Goal: Task Accomplishment & Management: Manage account settings

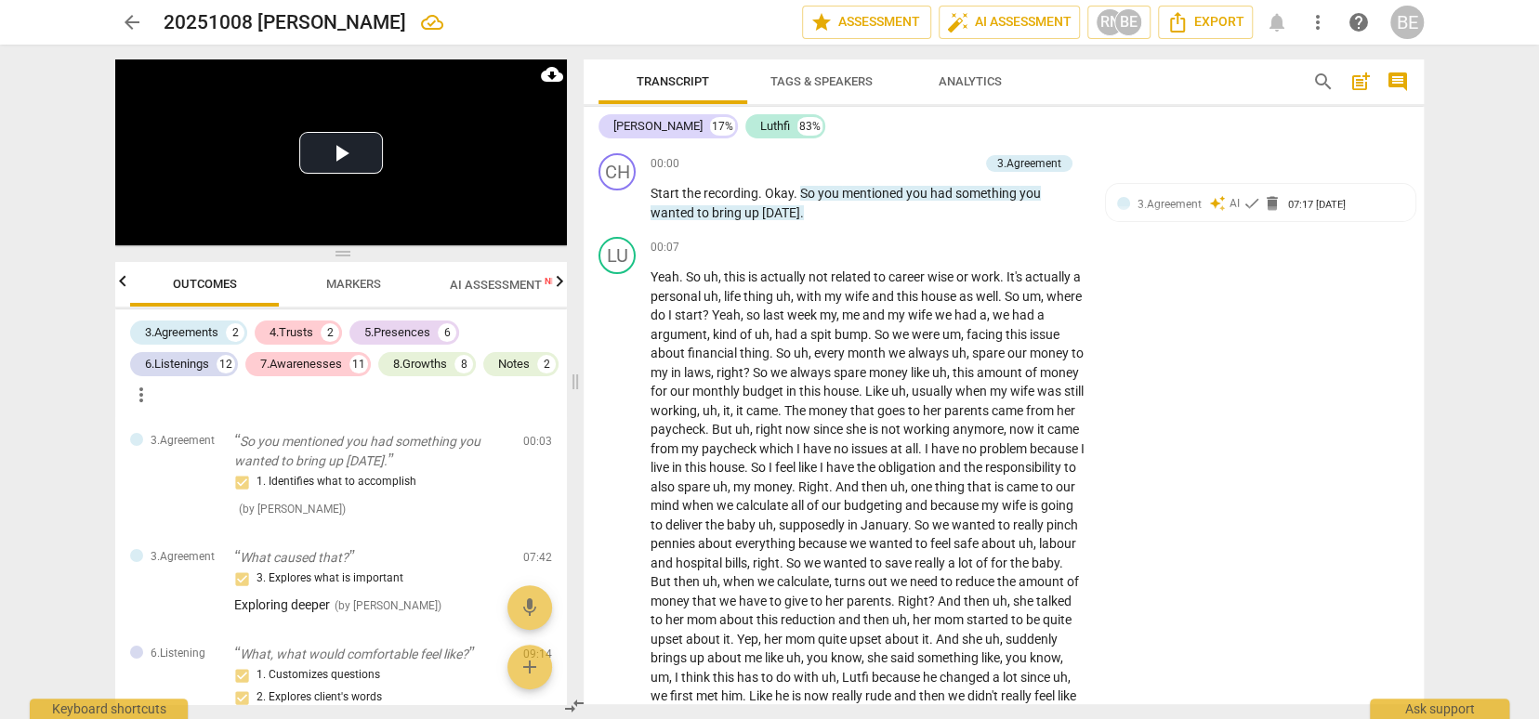
scroll to position [18630, 0]
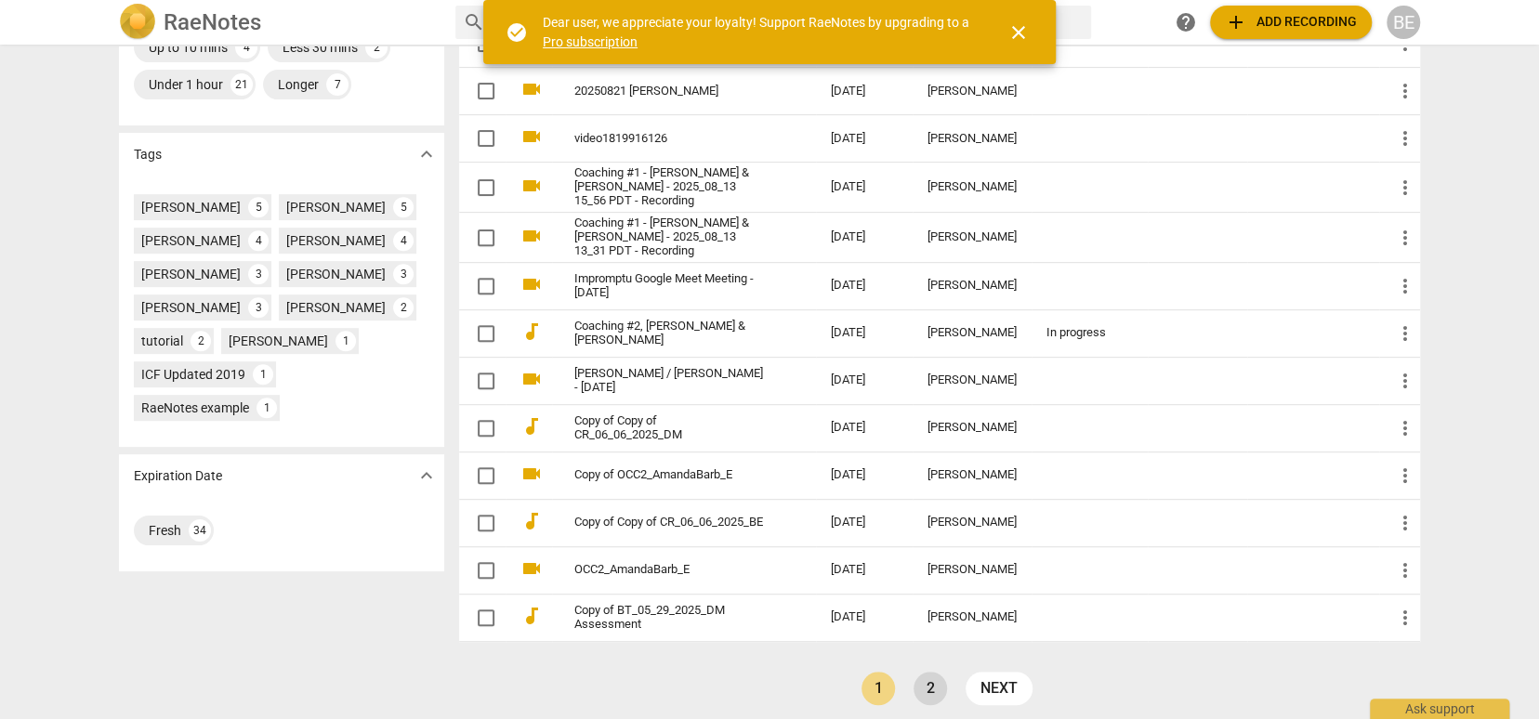
click at [917, 680] on link "2" at bounding box center [930, 688] width 33 height 33
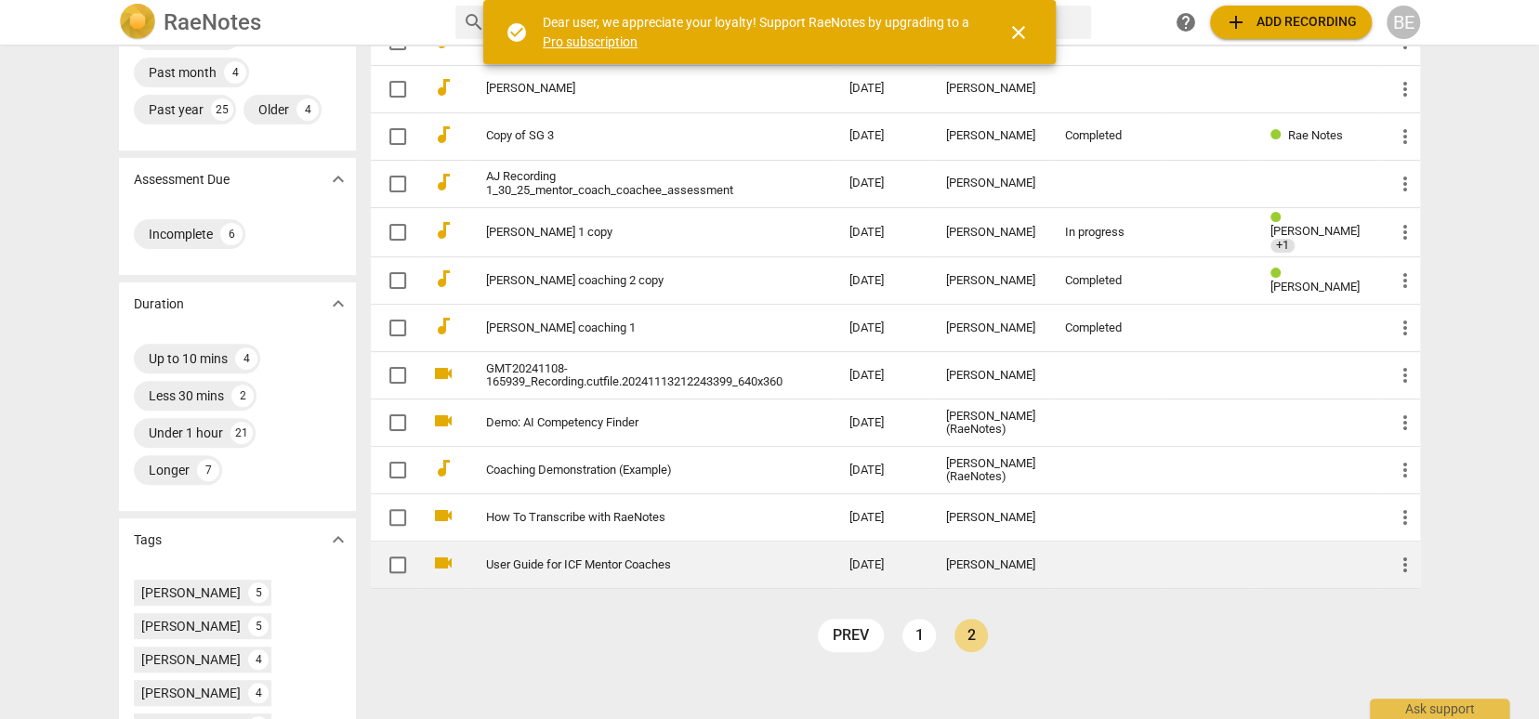
scroll to position [261, 0]
click at [391, 560] on input "checkbox" at bounding box center [397, 566] width 39 height 22
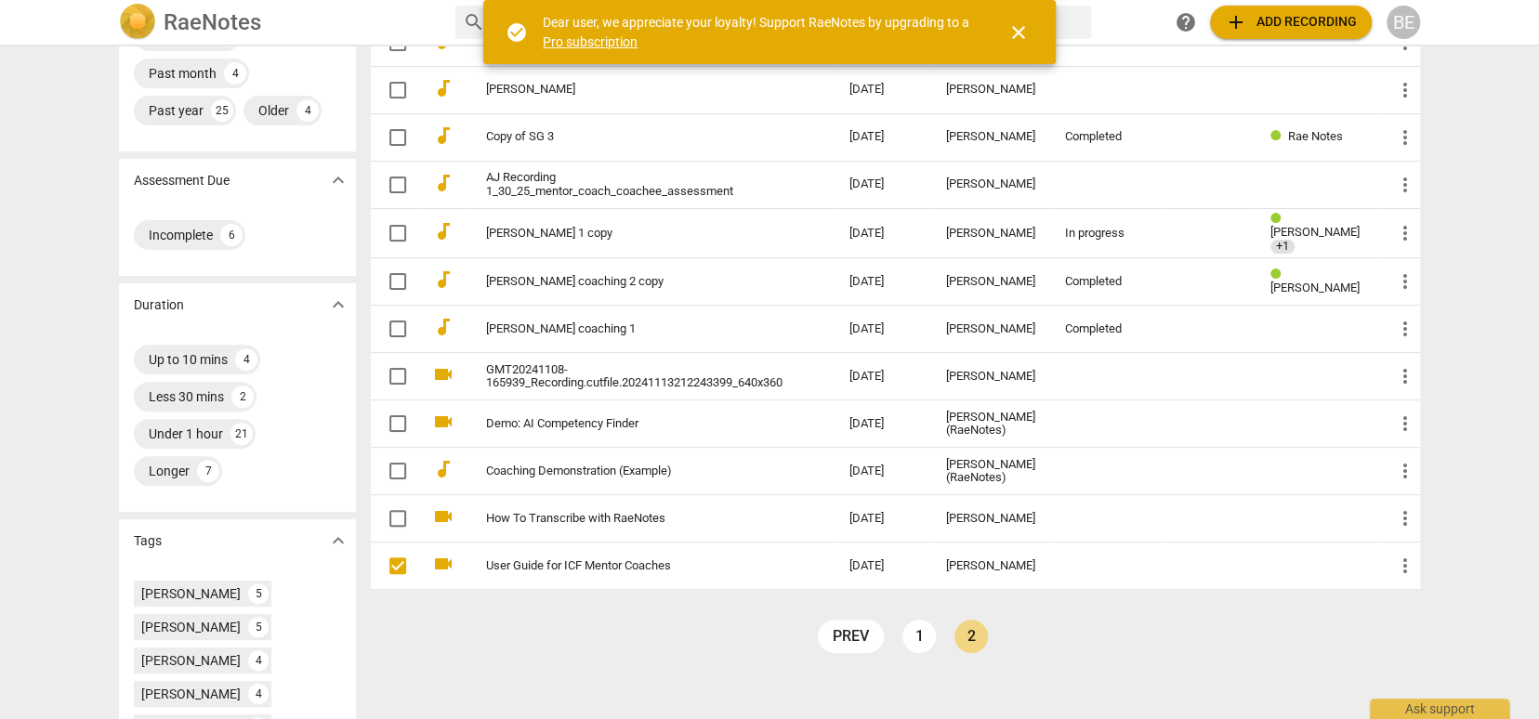
scroll to position [257, 0]
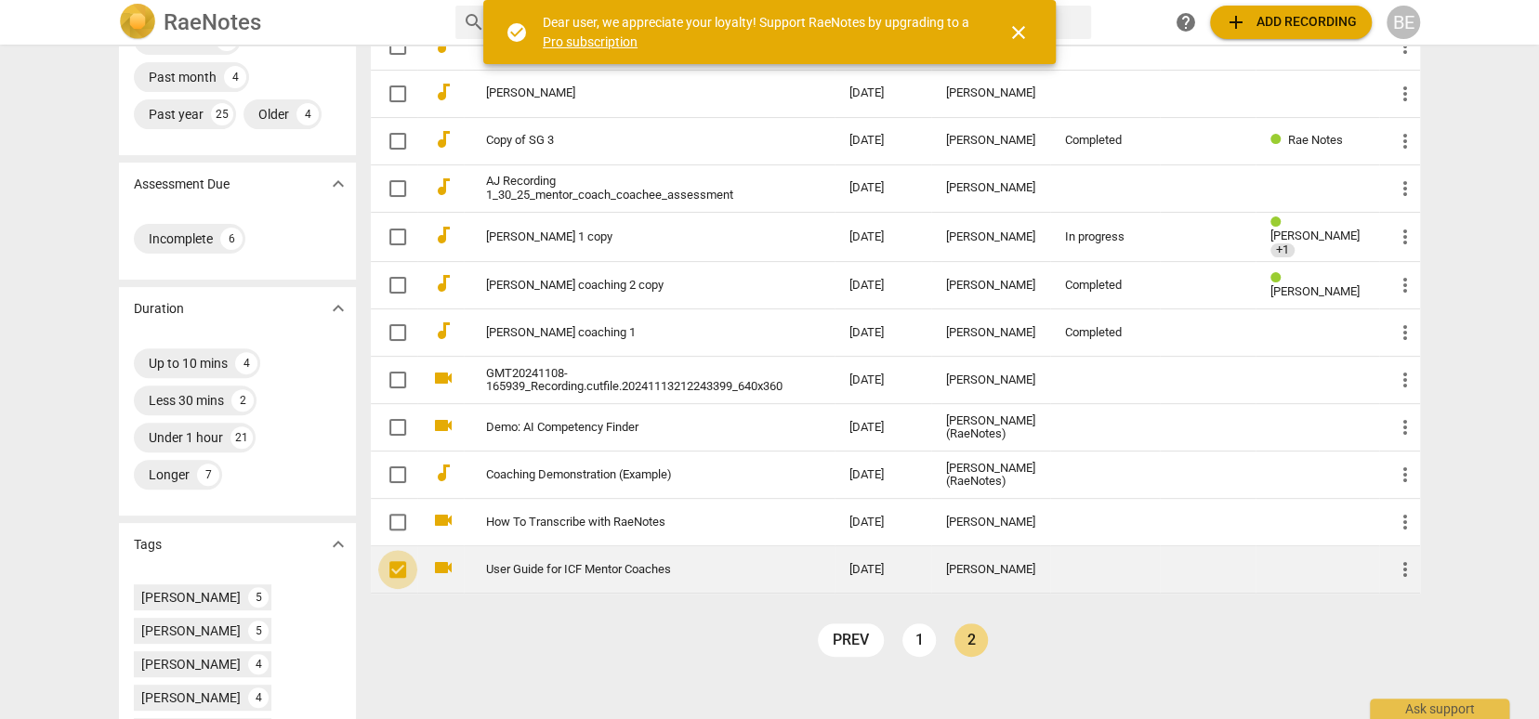
click at [394, 567] on input "checkbox" at bounding box center [397, 570] width 39 height 22
checkbox input "false"
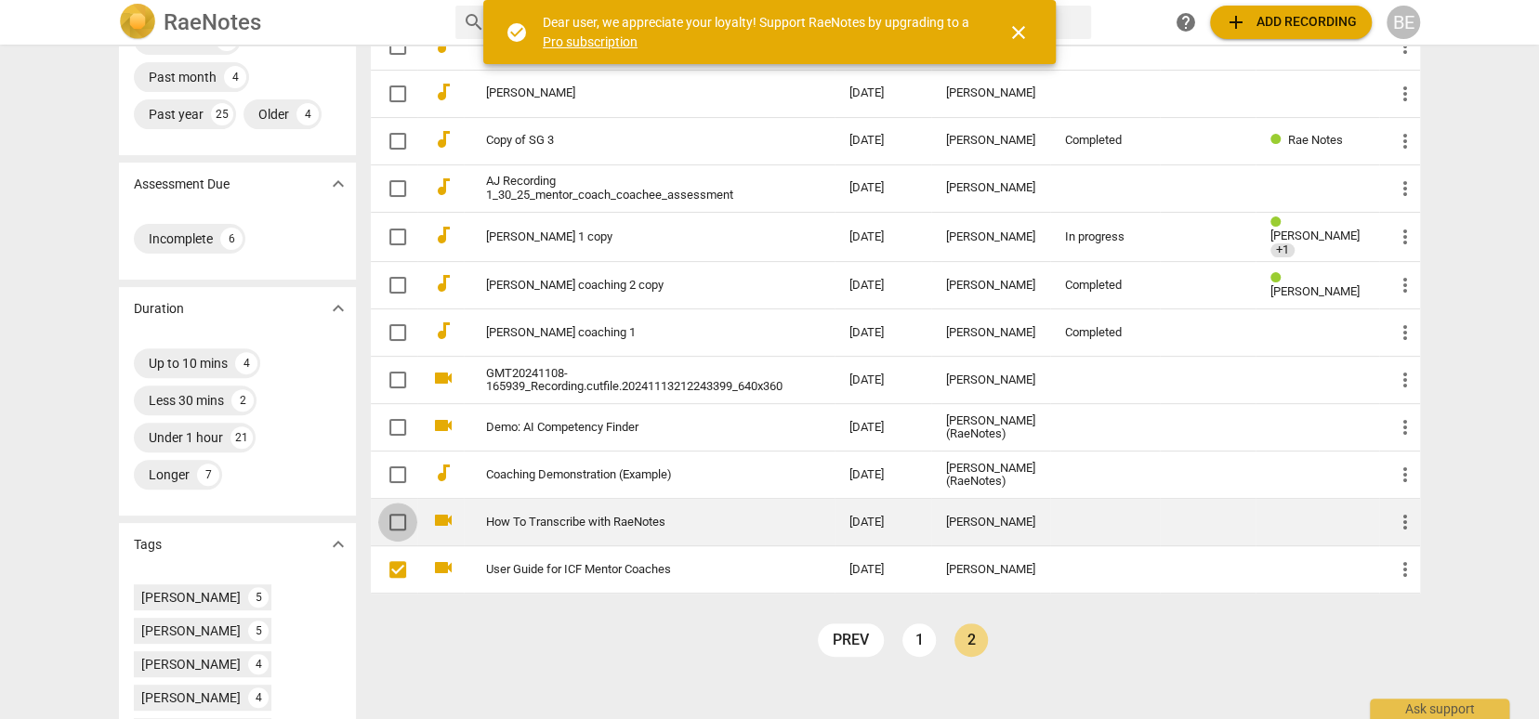
click at [395, 516] on input "checkbox" at bounding box center [397, 522] width 39 height 22
checkbox input "false"
drag, startPoint x: 393, startPoint y: 514, endPoint x: 393, endPoint y: 535, distance: 21.4
click at [392, 514] on input "checkbox" at bounding box center [397, 522] width 39 height 22
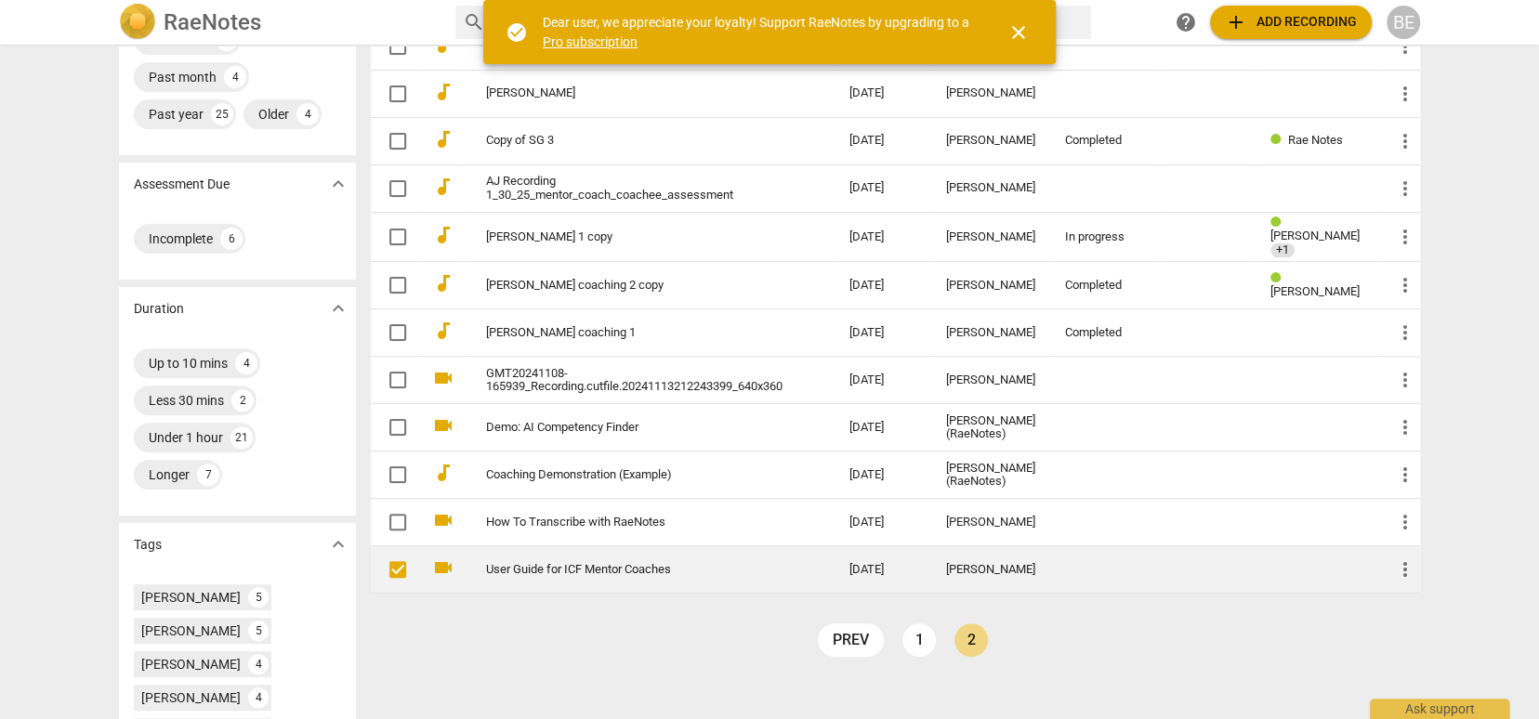
click at [394, 565] on input "checkbox" at bounding box center [397, 570] width 39 height 22
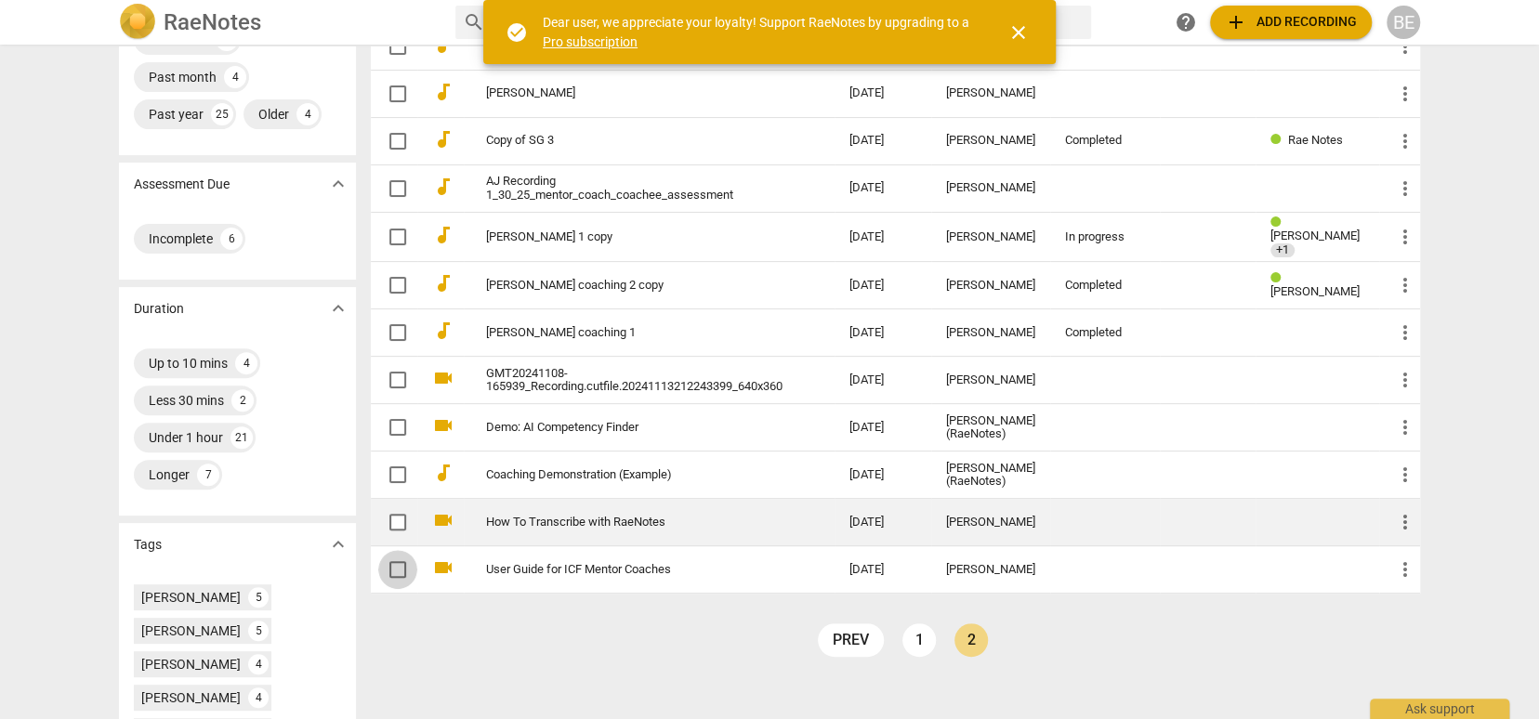
drag, startPoint x: 392, startPoint y: 560, endPoint x: 393, endPoint y: 542, distance: 18.6
click at [392, 559] on input "checkbox" at bounding box center [397, 570] width 39 height 22
checkbox input "false"
click at [394, 513] on input "checkbox" at bounding box center [397, 522] width 39 height 22
checkbox input "false"
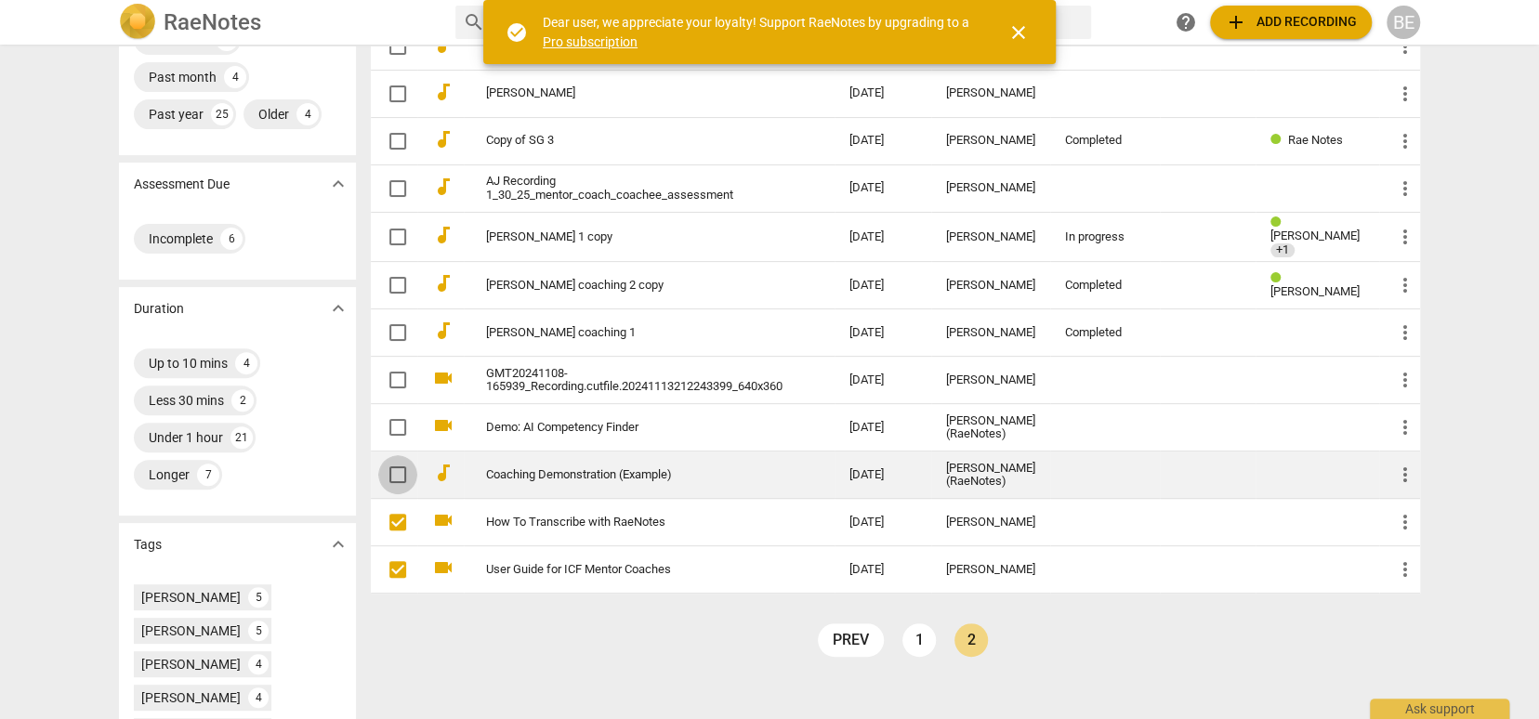
click at [390, 458] on span at bounding box center [397, 474] width 39 height 39
checkbox input "true"
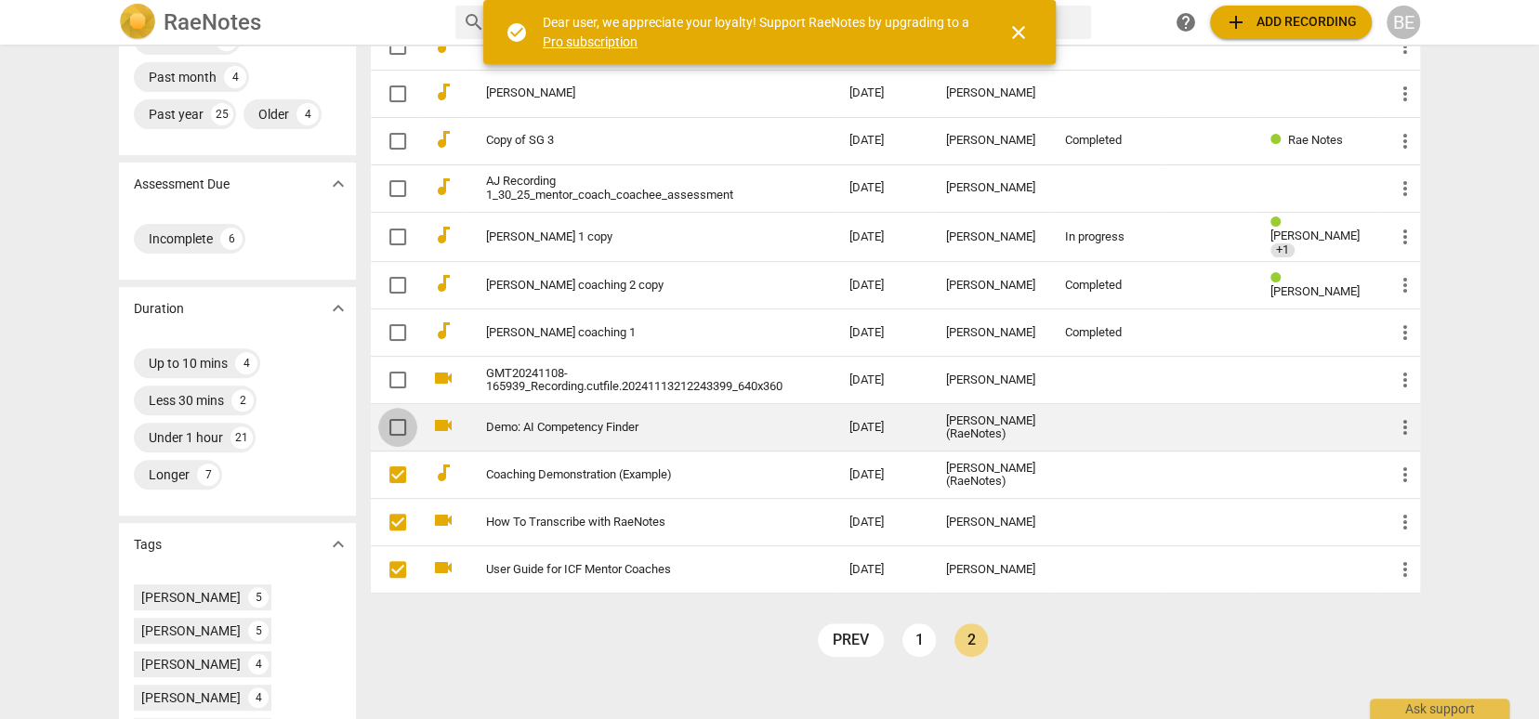
click at [391, 420] on input "checkbox" at bounding box center [397, 427] width 39 height 22
checkbox input "false"
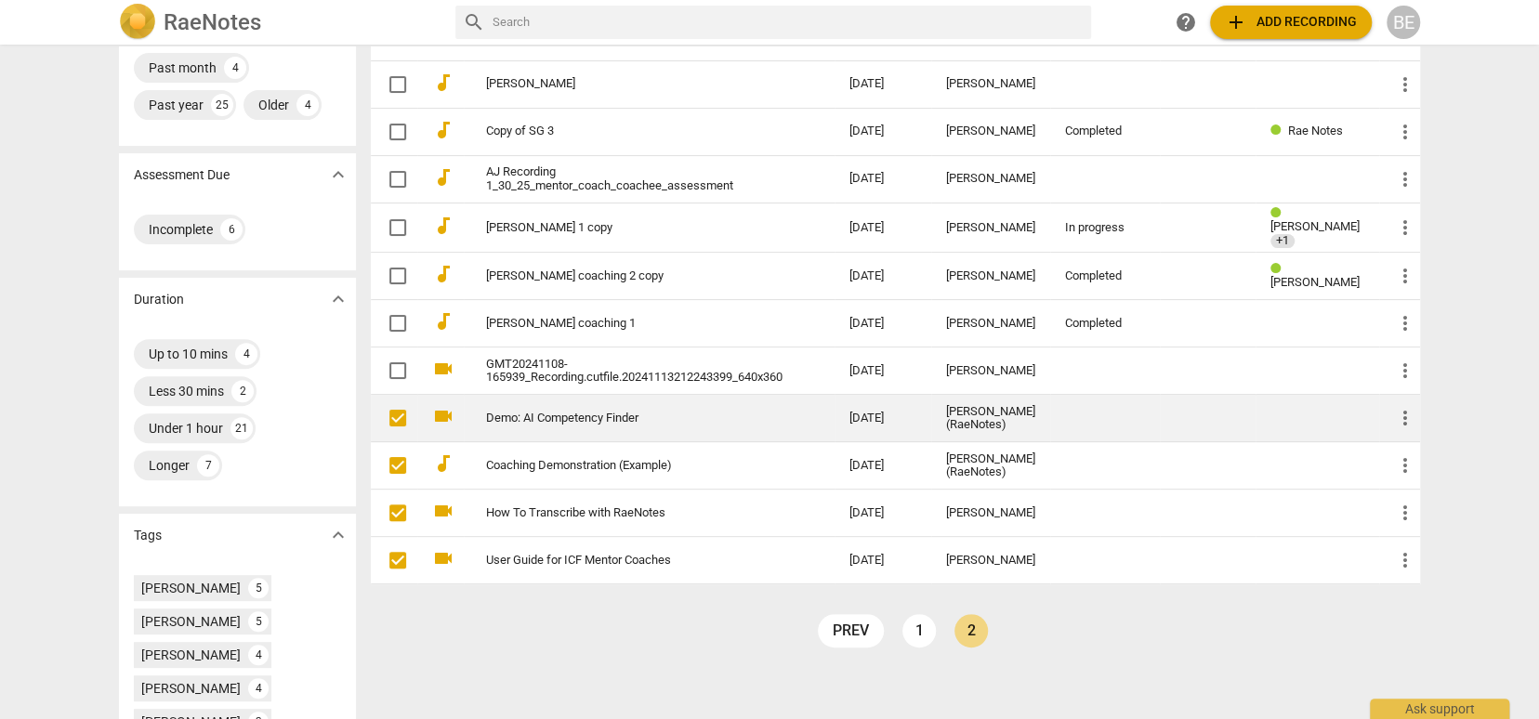
scroll to position [258, 0]
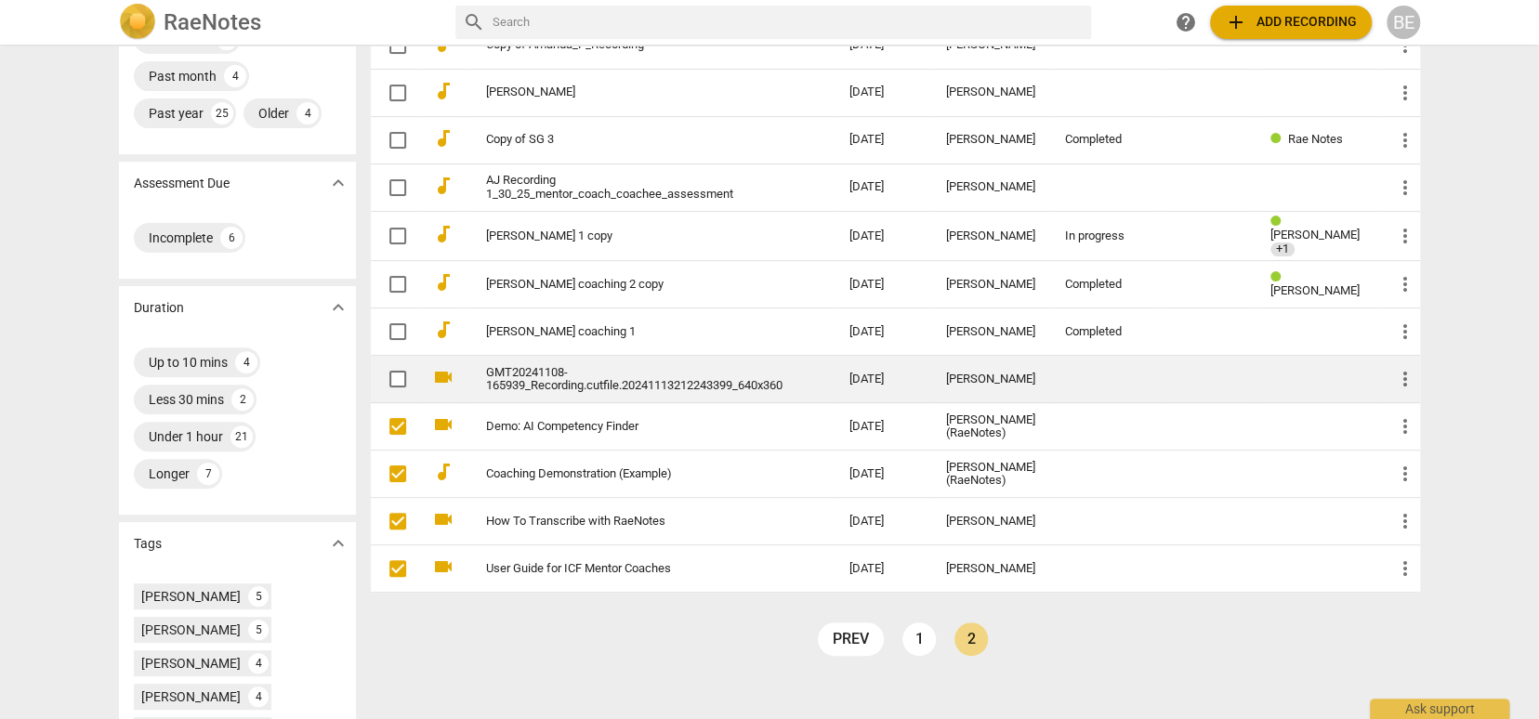
click at [602, 376] on link "GMT20241108-165939_Recording.cutfile.20241113212243399_640x360" at bounding box center [634, 380] width 297 height 28
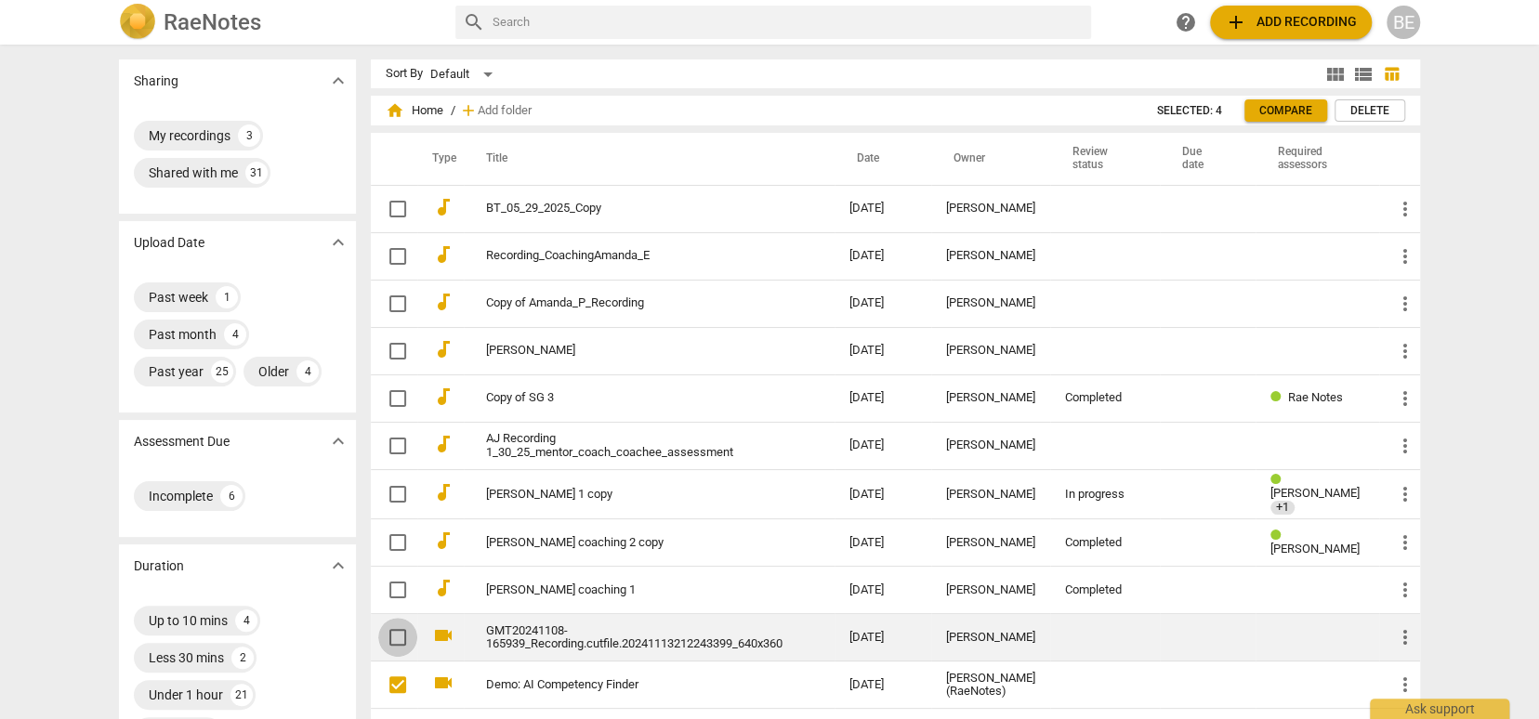
scroll to position [1, 0]
click at [394, 628] on input "checkbox" at bounding box center [397, 637] width 39 height 22
checkbox input "false"
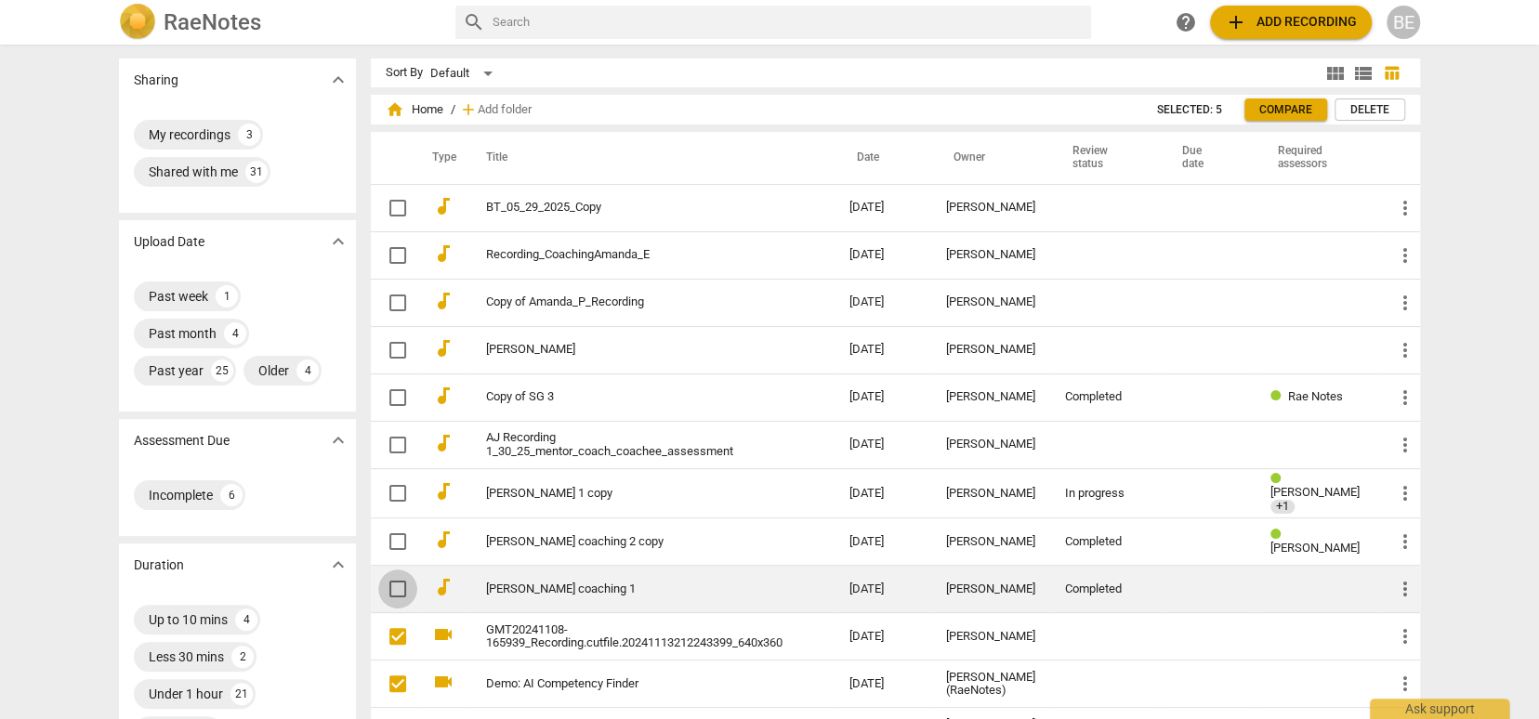
drag, startPoint x: 396, startPoint y: 578, endPoint x: 396, endPoint y: 568, distance: 10.2
click at [396, 578] on input "checkbox" at bounding box center [397, 589] width 39 height 22
checkbox input "false"
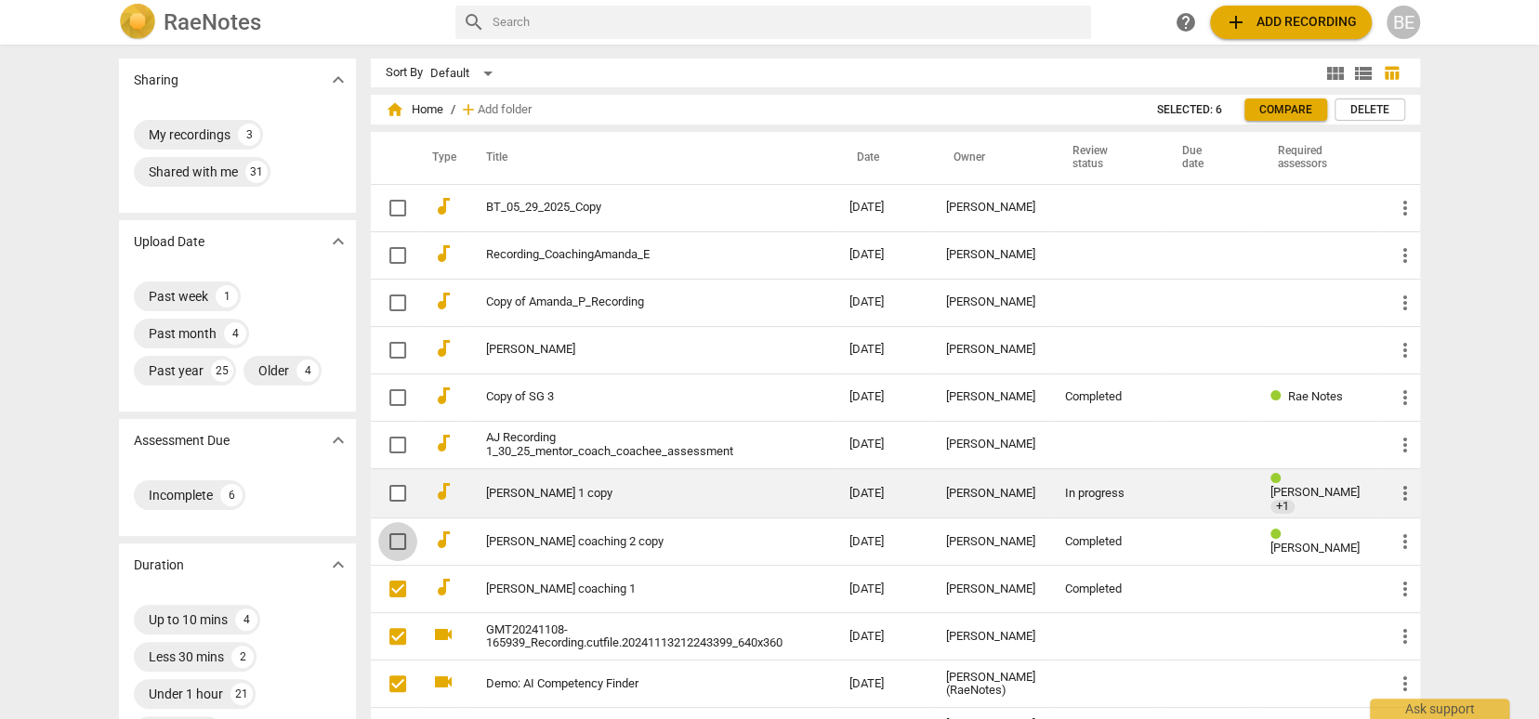
drag, startPoint x: 397, startPoint y: 533, endPoint x: 396, endPoint y: 494, distance: 38.1
click at [397, 533] on input "checkbox" at bounding box center [397, 542] width 39 height 22
checkbox input "false"
click at [396, 490] on input "checkbox" at bounding box center [397, 493] width 39 height 22
checkbox input "false"
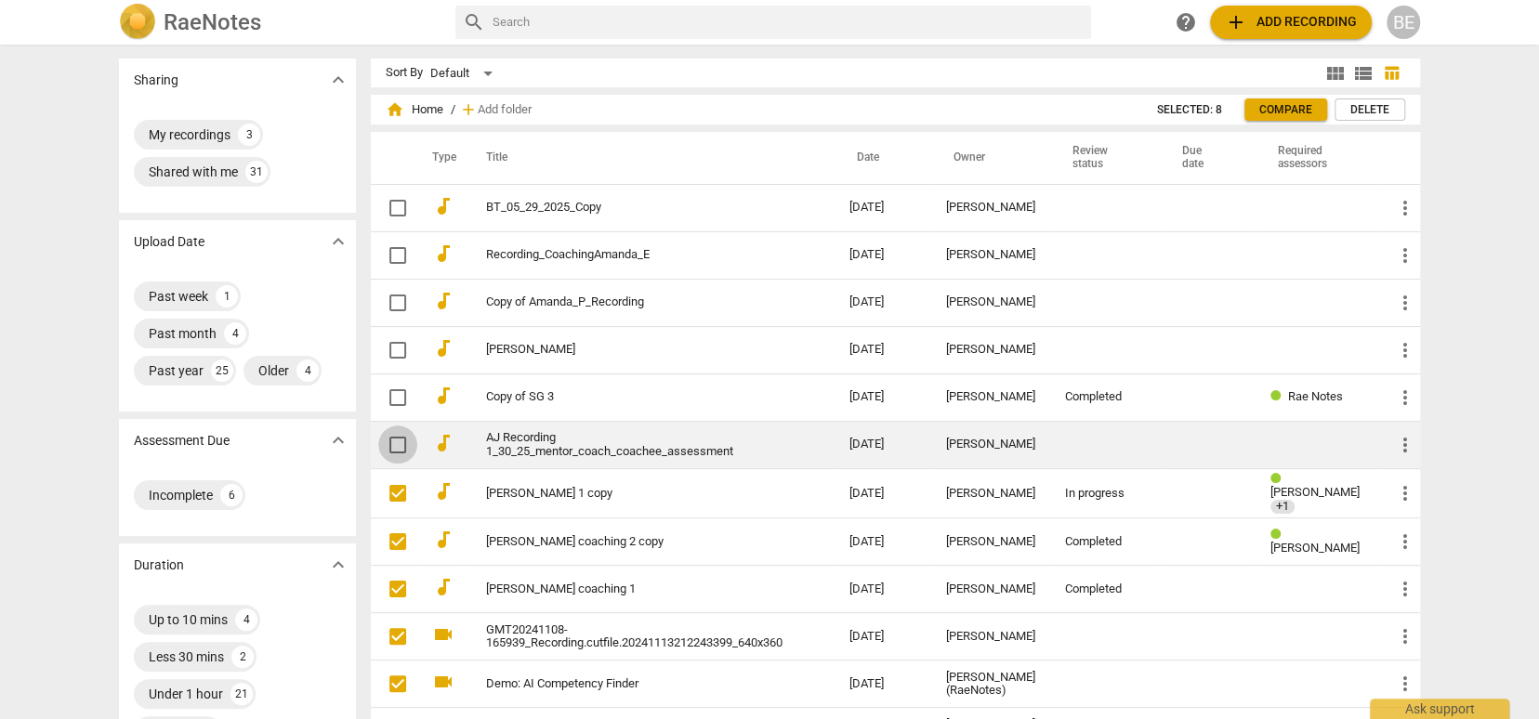
click at [397, 439] on input "checkbox" at bounding box center [397, 445] width 39 height 22
checkbox input "false"
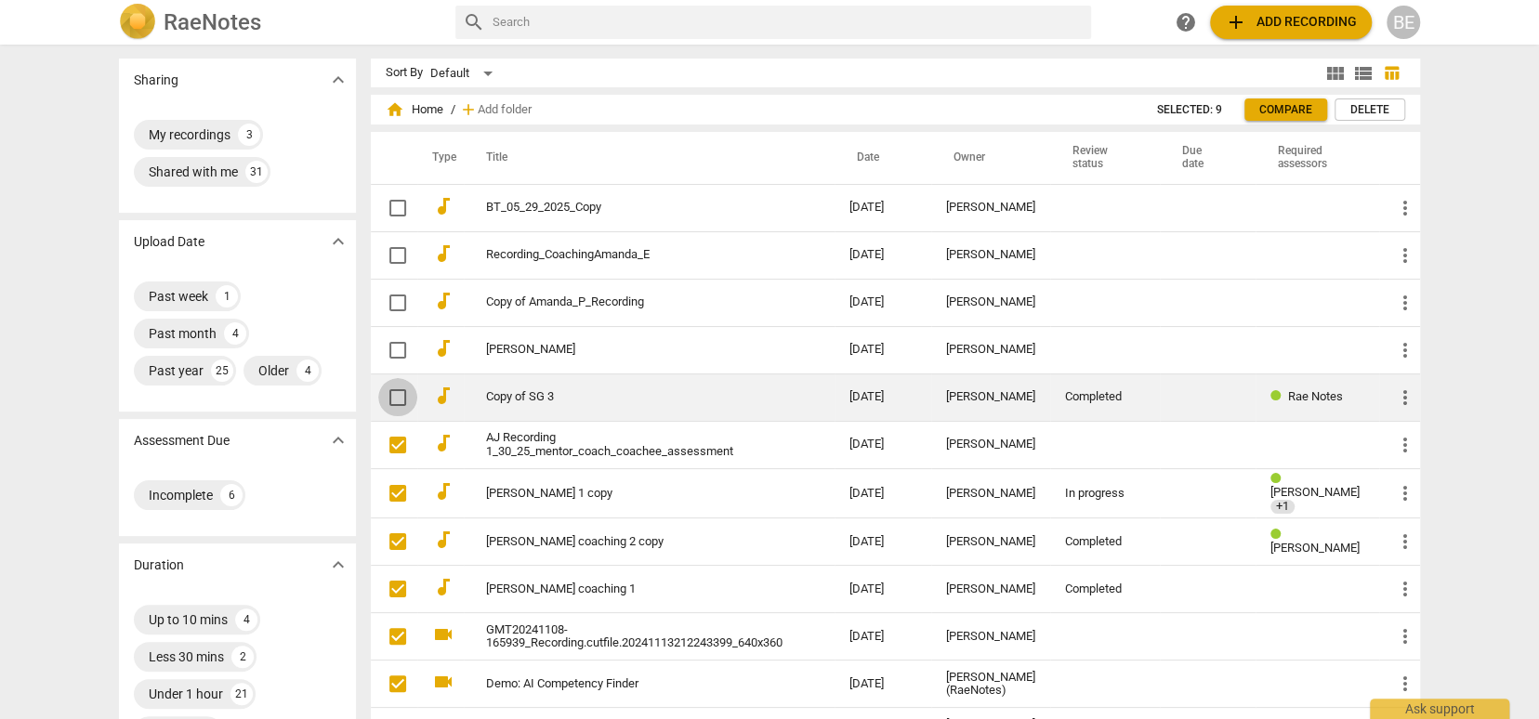
click at [396, 392] on input "checkbox" at bounding box center [397, 398] width 39 height 22
checkbox input "false"
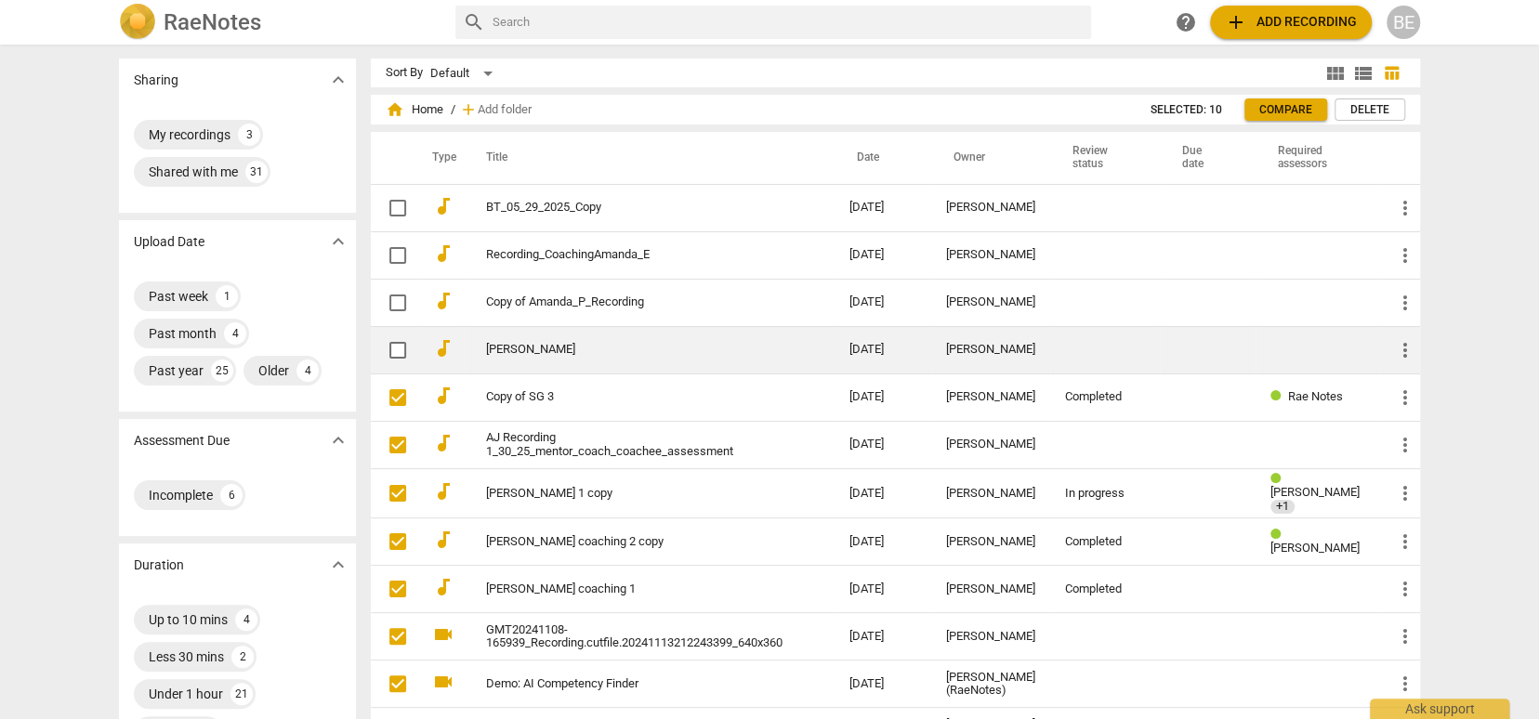
click at [394, 347] on input "checkbox" at bounding box center [397, 350] width 39 height 22
checkbox input "false"
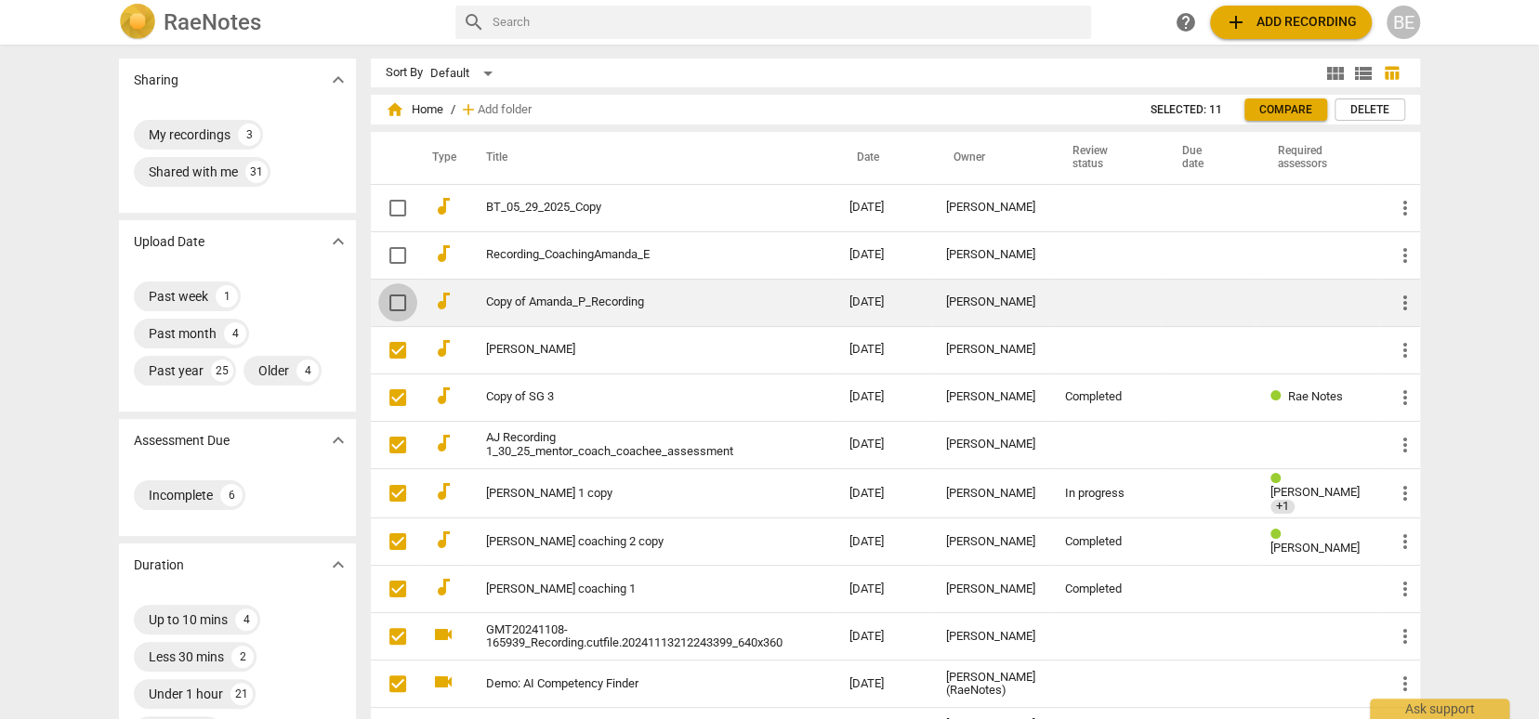
click at [393, 301] on input "checkbox" at bounding box center [397, 303] width 39 height 22
checkbox input "false"
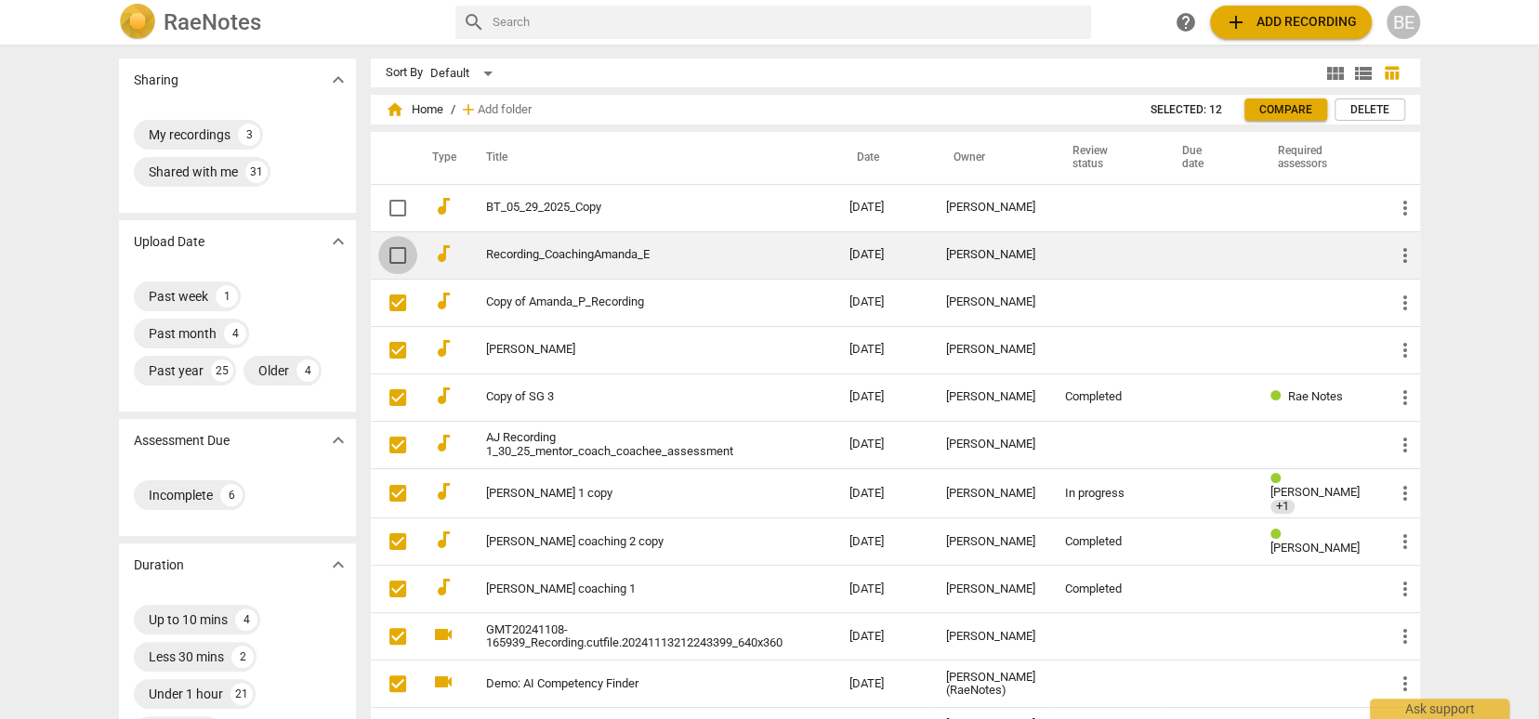
click at [393, 254] on input "checkbox" at bounding box center [397, 255] width 39 height 22
checkbox input "false"
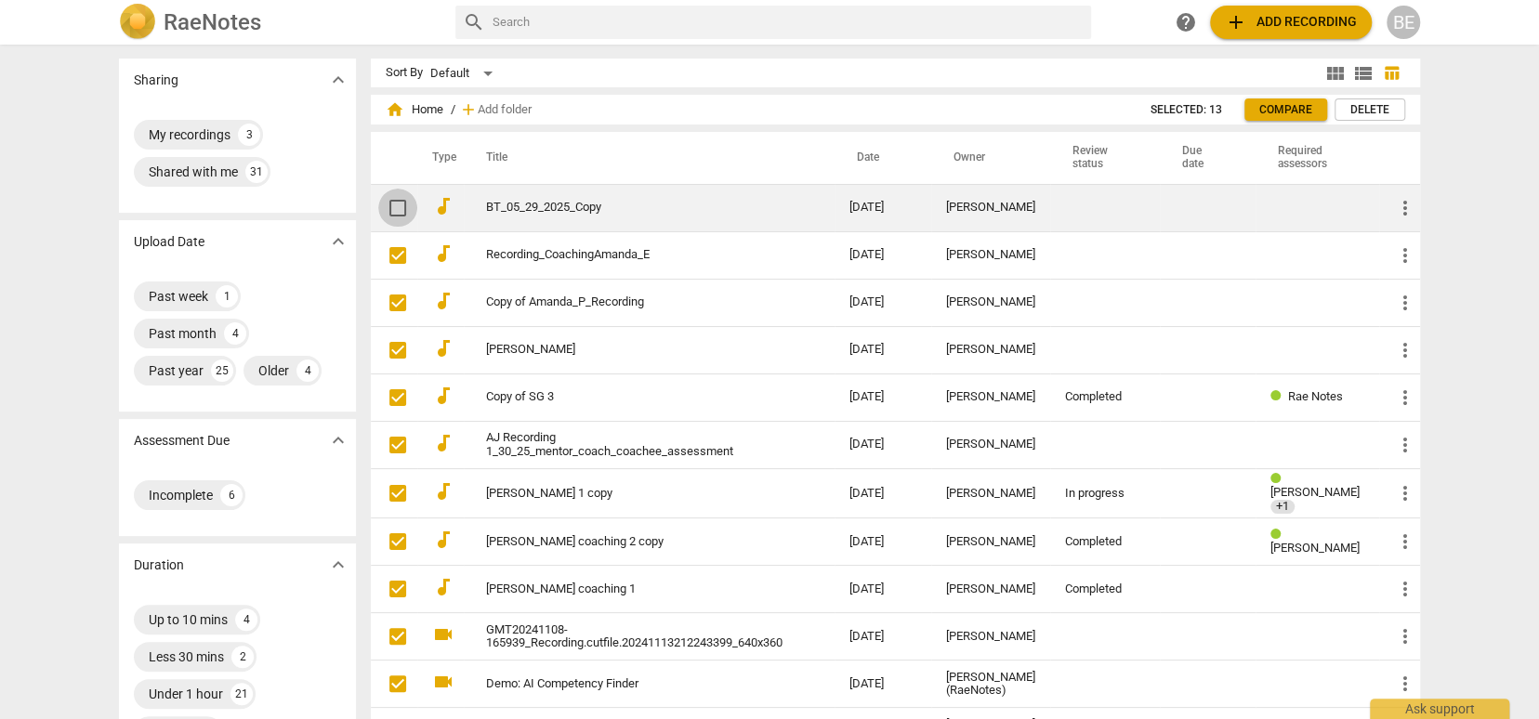
click at [396, 206] on input "checkbox" at bounding box center [397, 208] width 39 height 22
checkbox input "false"
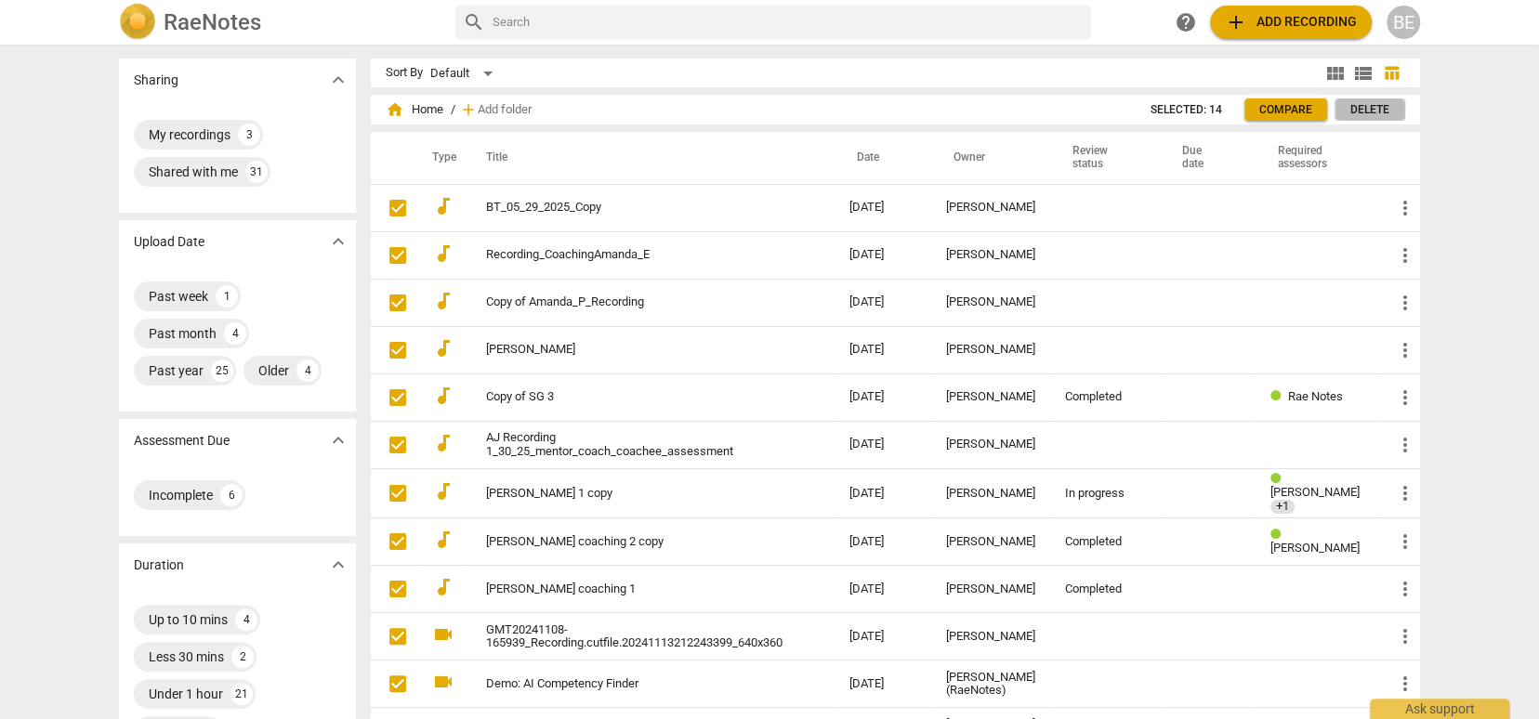
click at [1377, 106] on span "Delete" at bounding box center [1370, 110] width 39 height 16
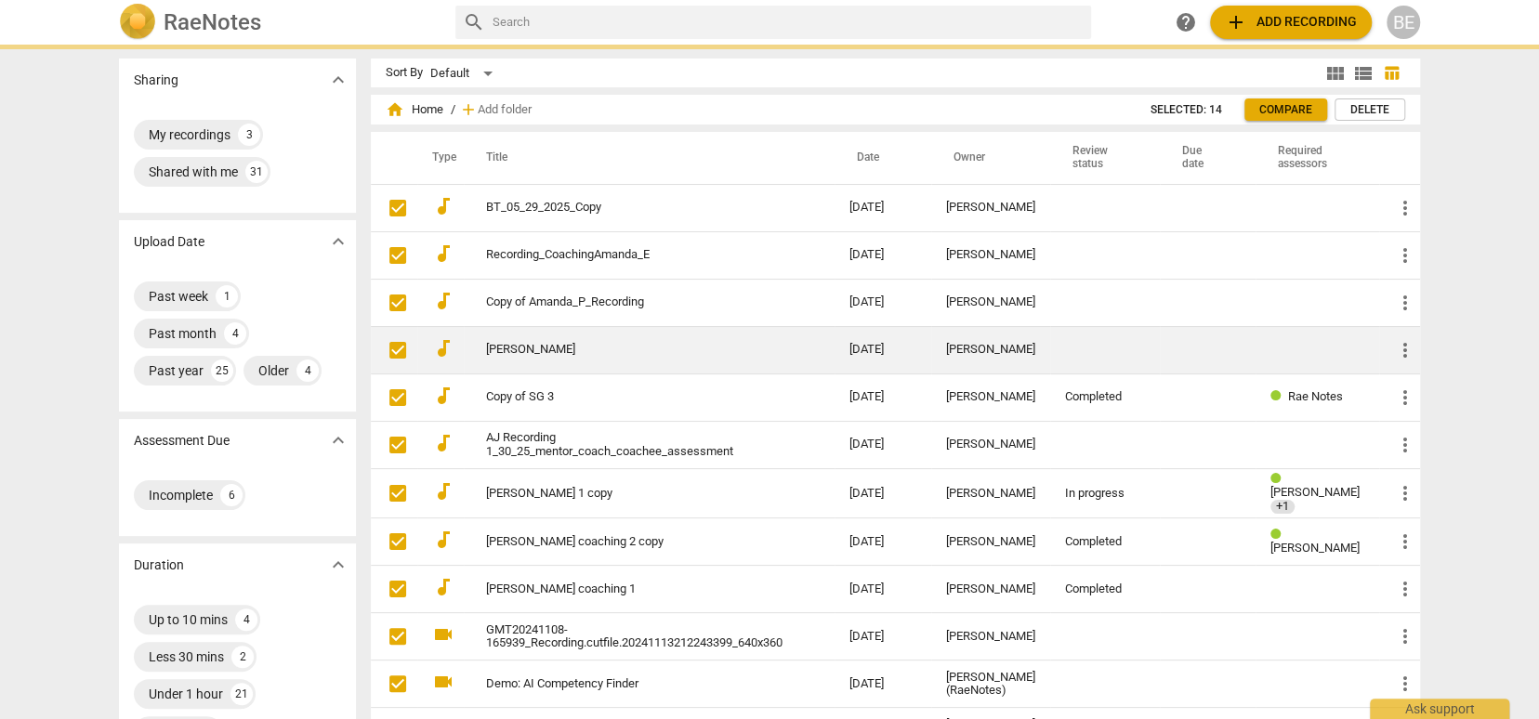
checkbox input "false"
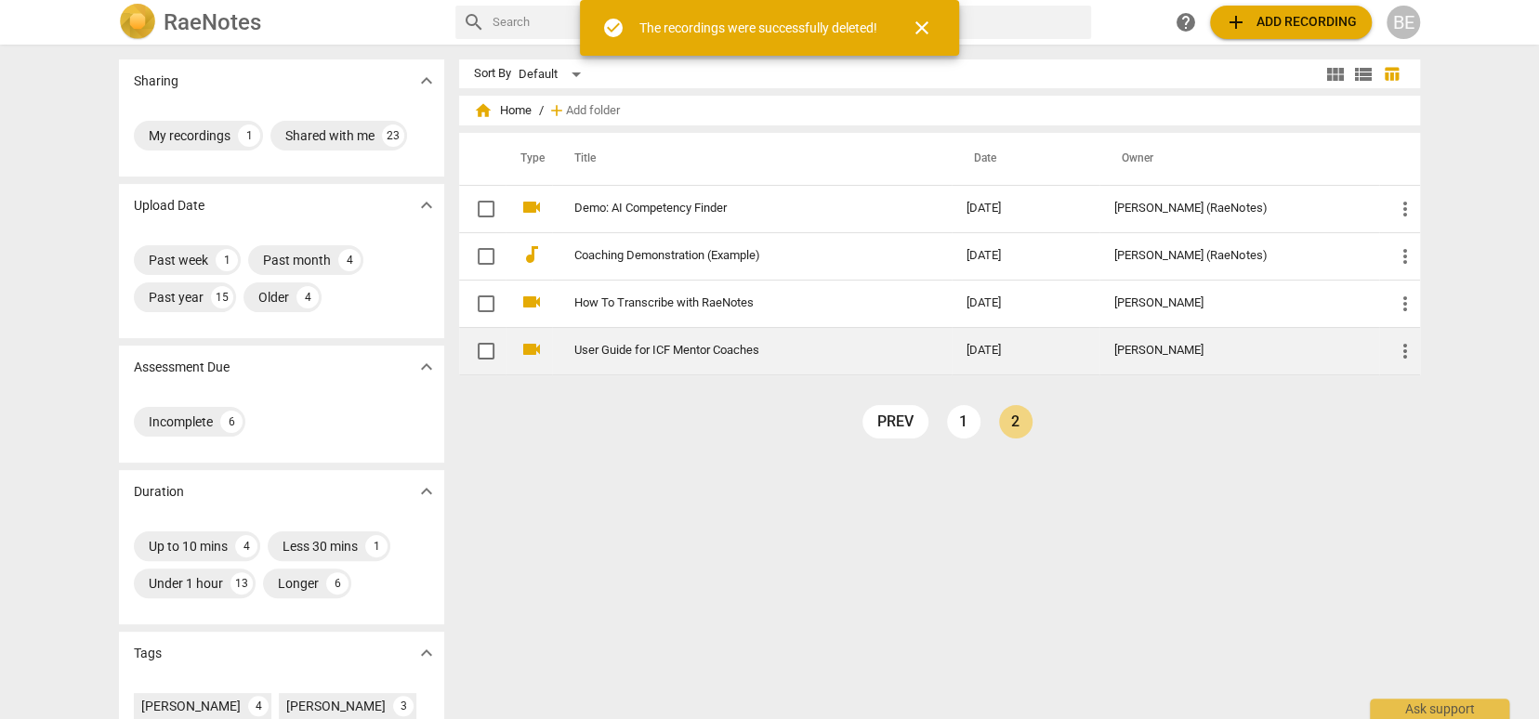
scroll to position [0, 0]
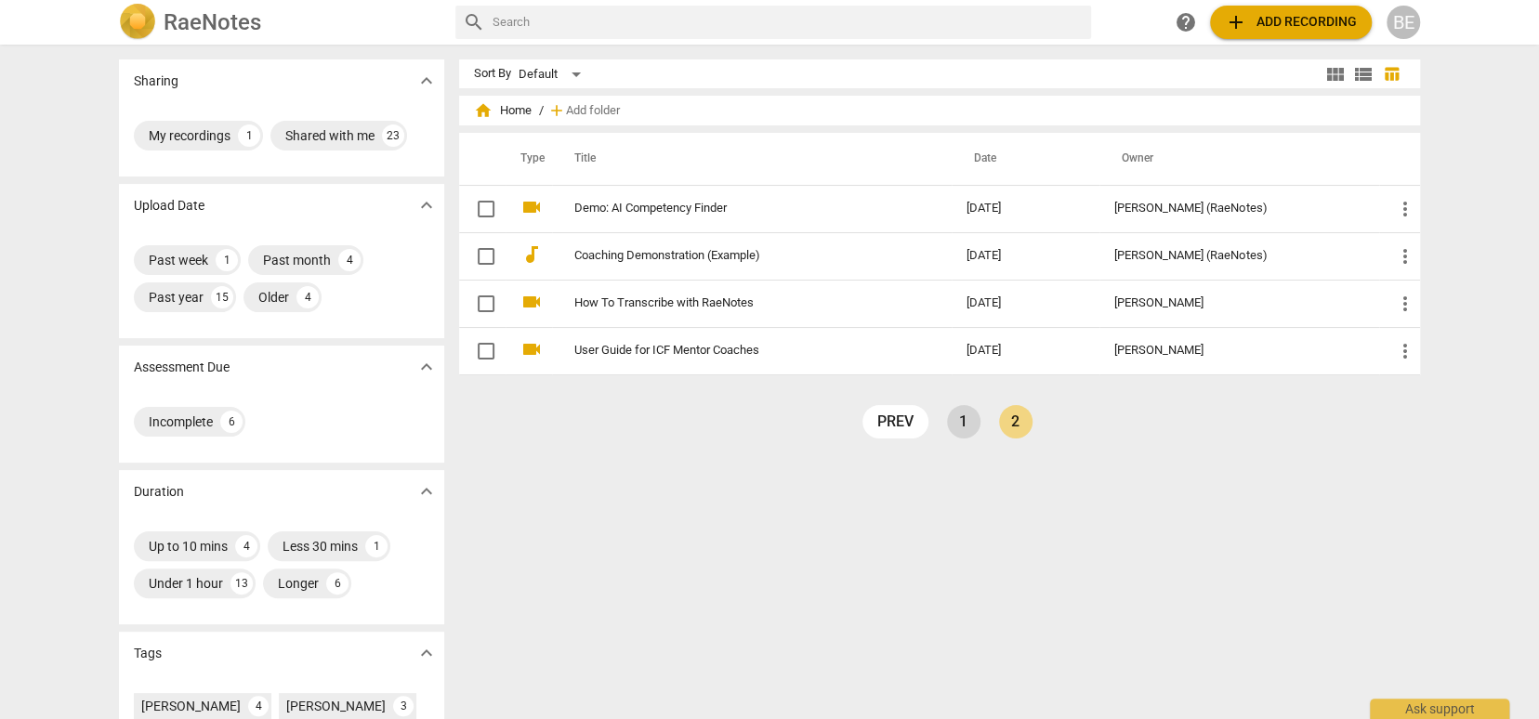
click at [958, 419] on link "1" at bounding box center [963, 421] width 33 height 33
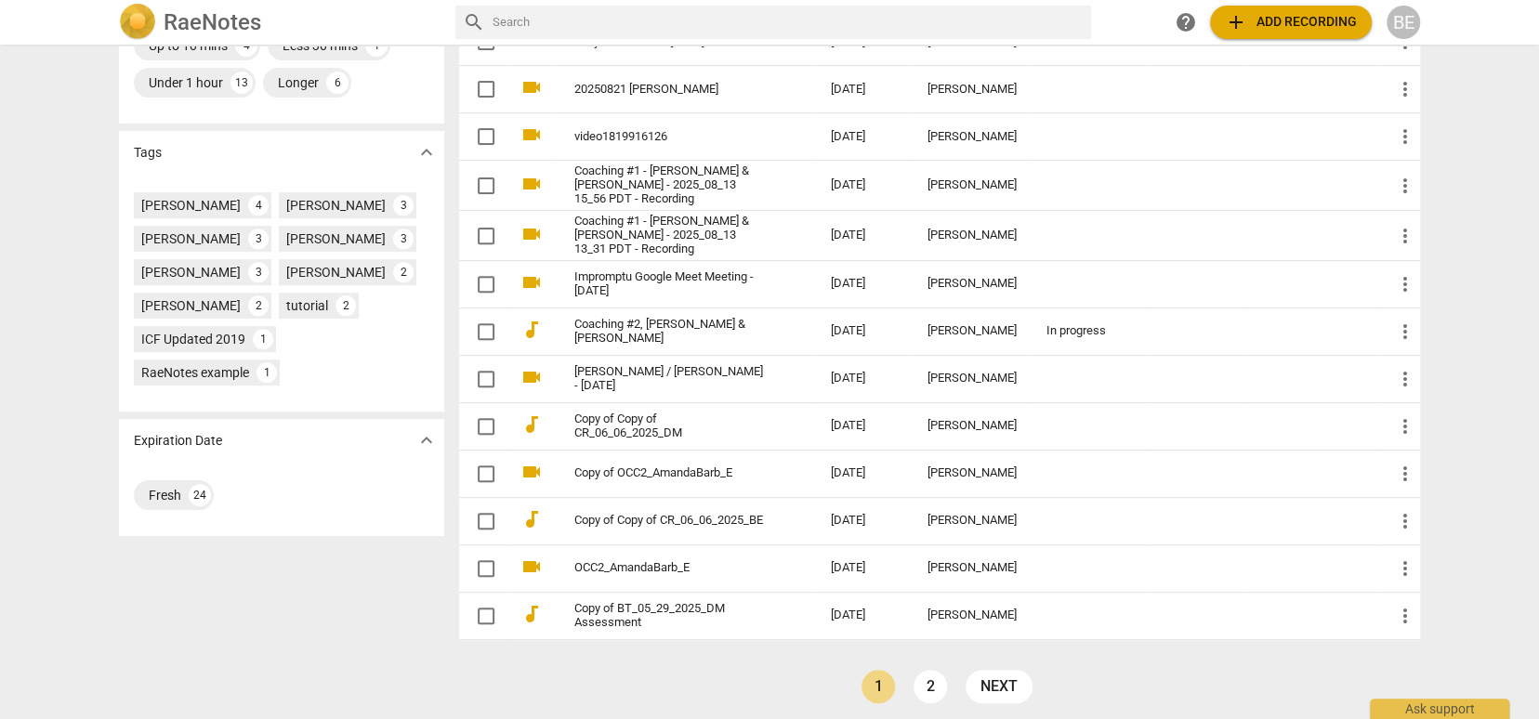
scroll to position [499, 0]
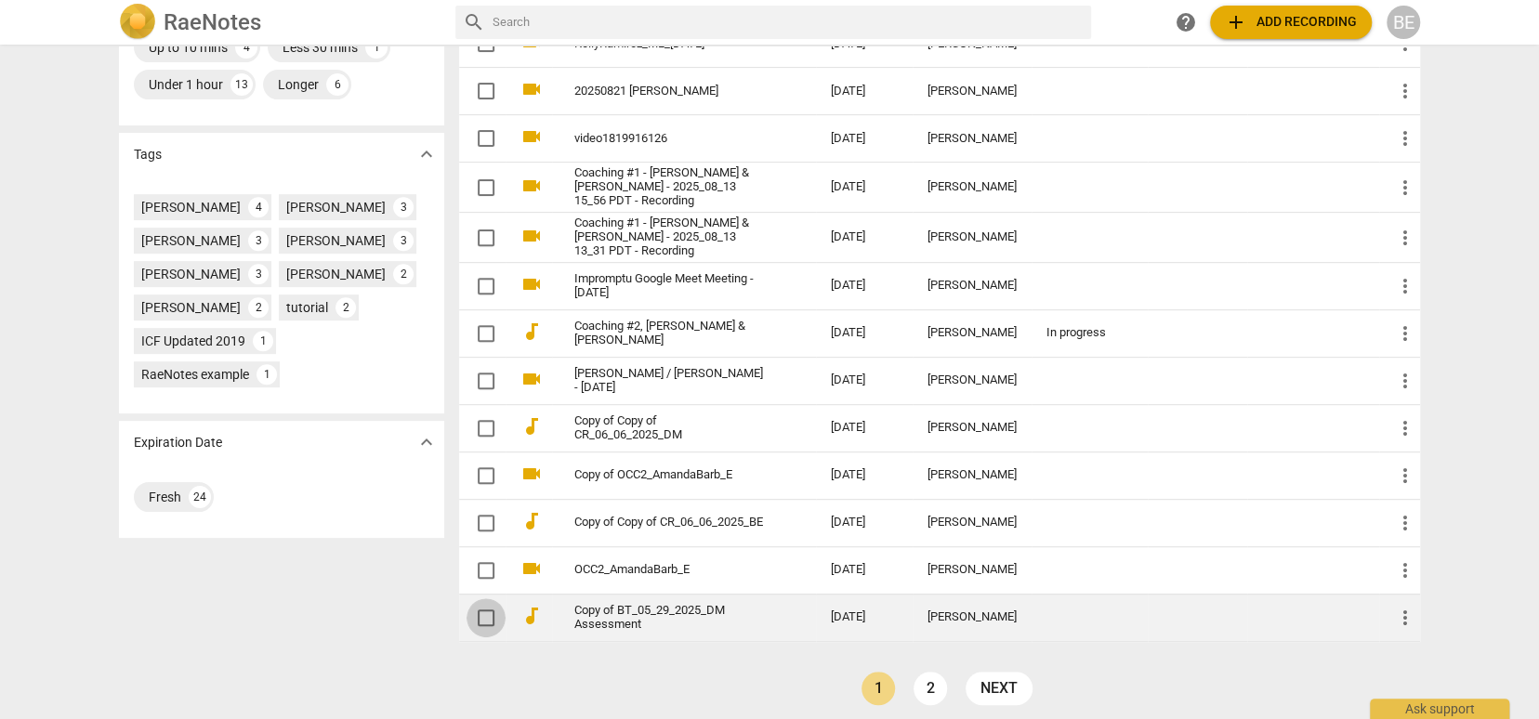
click at [479, 607] on input "checkbox" at bounding box center [486, 618] width 39 height 22
checkbox input "false"
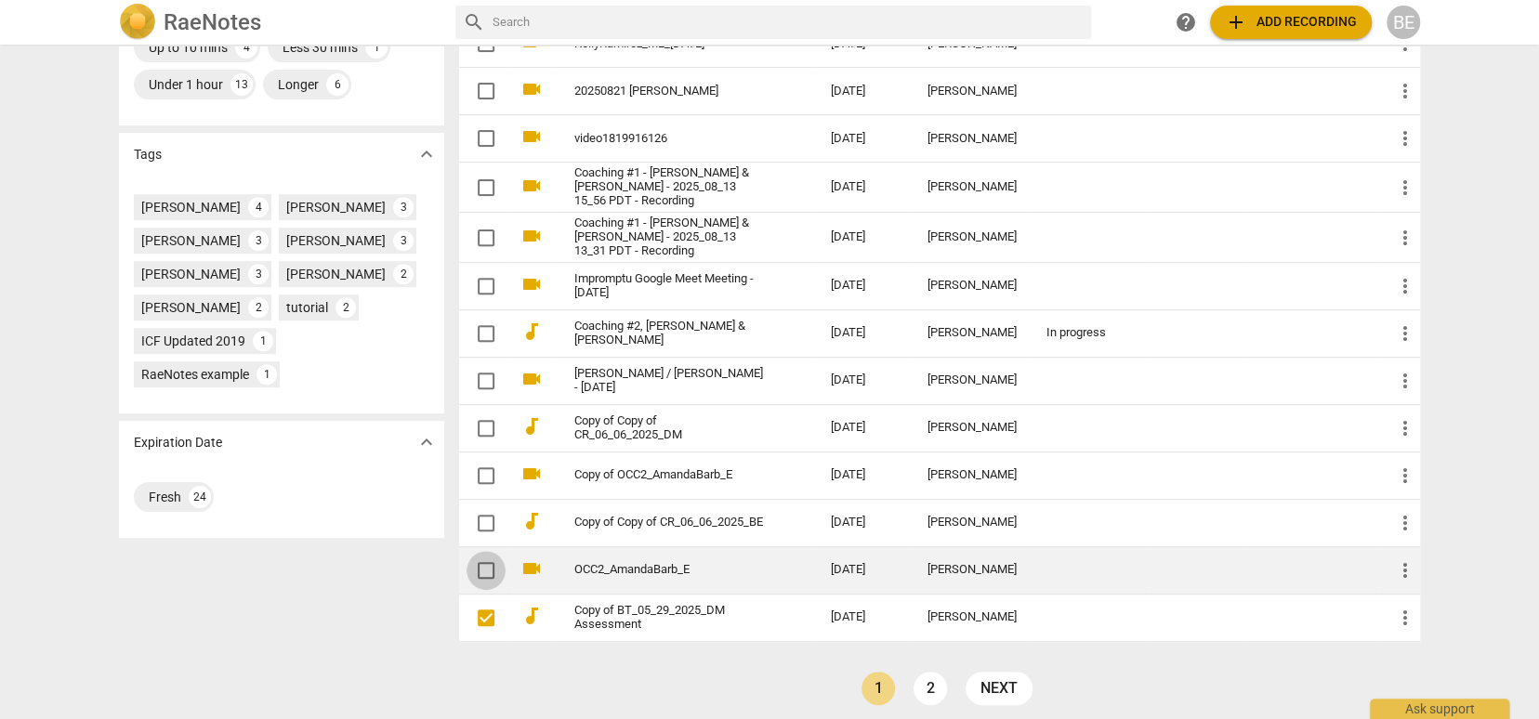
click at [481, 560] on input "checkbox" at bounding box center [486, 571] width 39 height 22
checkbox input "false"
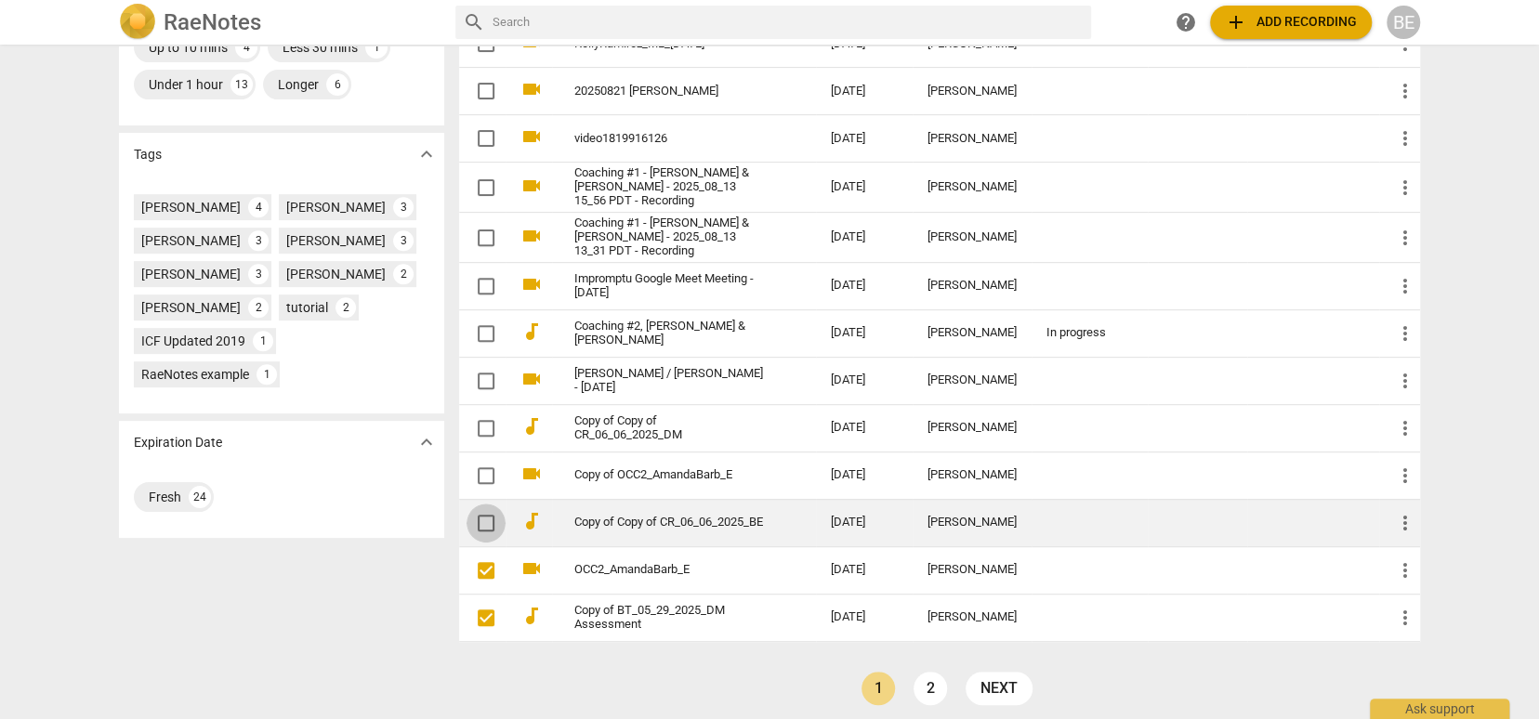
click at [482, 514] on input "checkbox" at bounding box center [486, 523] width 39 height 22
checkbox input "false"
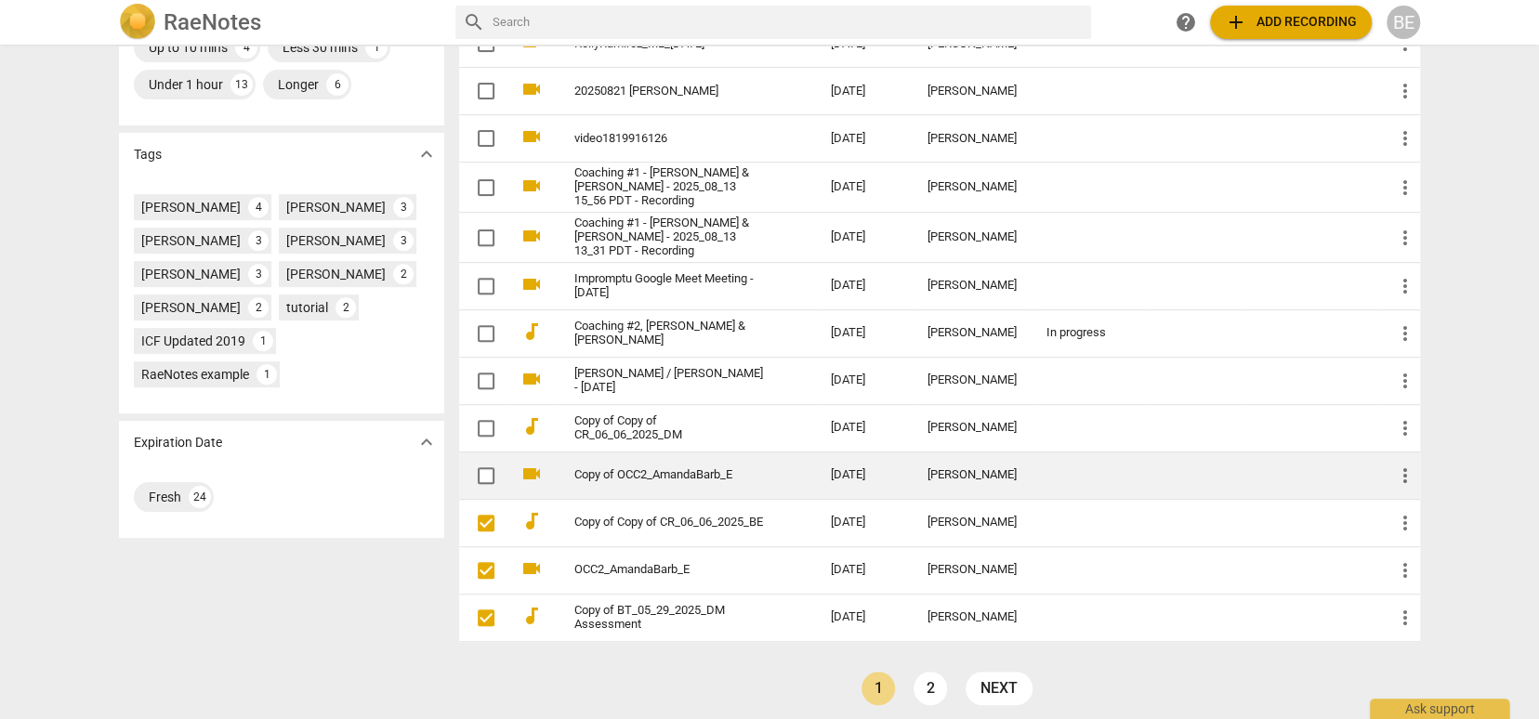
scroll to position [0, 0]
click at [483, 465] on input "checkbox" at bounding box center [486, 476] width 39 height 22
checkbox input "false"
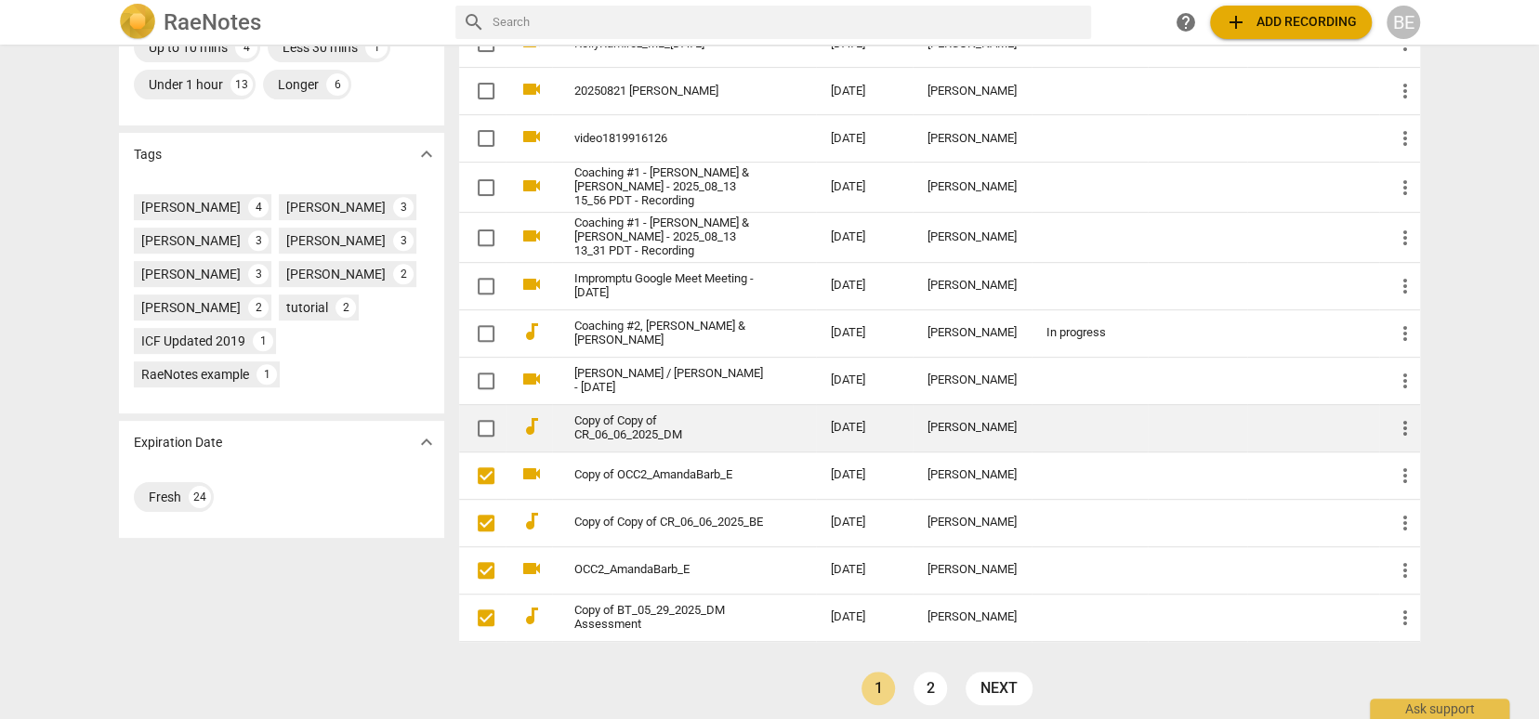
click at [489, 419] on input "checkbox" at bounding box center [486, 428] width 39 height 22
checkbox input "false"
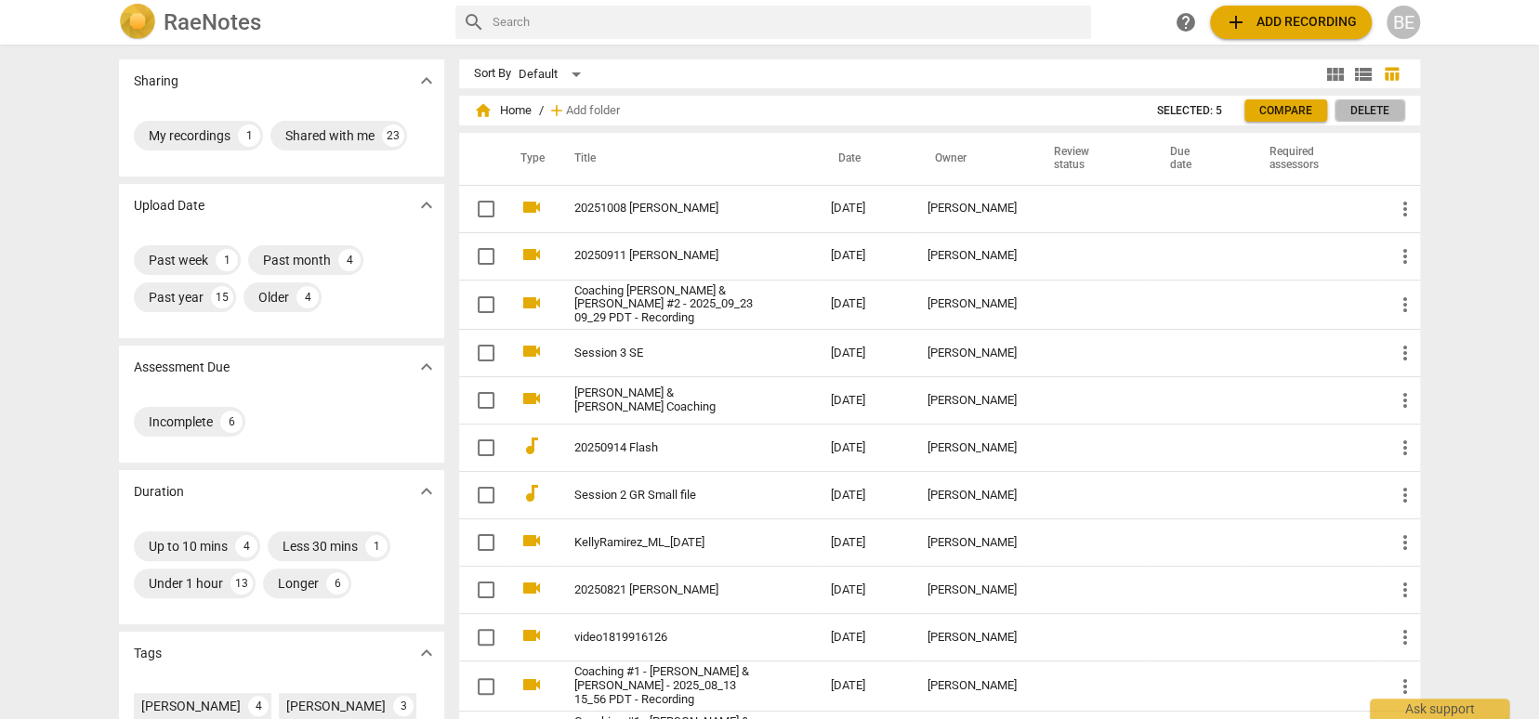
click at [1366, 108] on span "Delete" at bounding box center [1370, 111] width 39 height 16
